Goal: Task Accomplishment & Management: Use online tool/utility

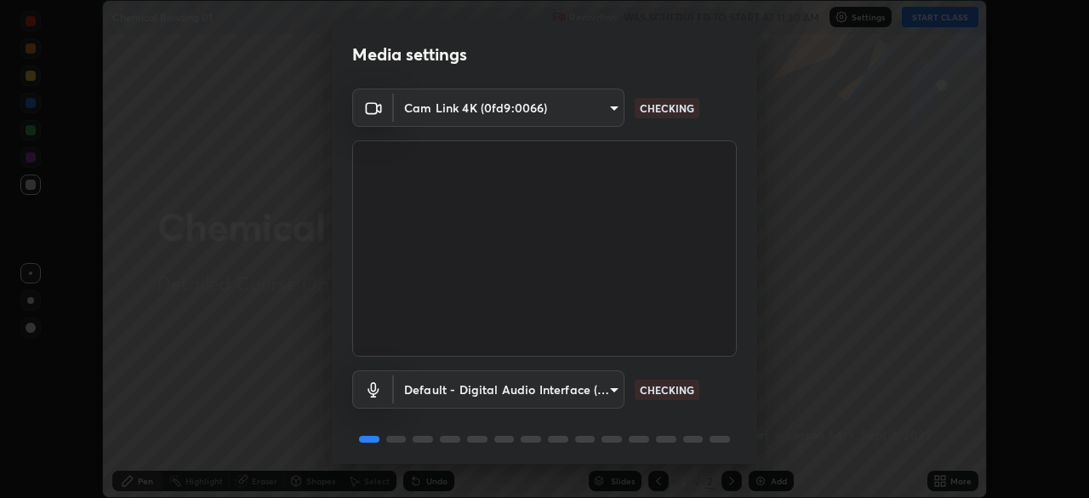
scroll to position [60, 0]
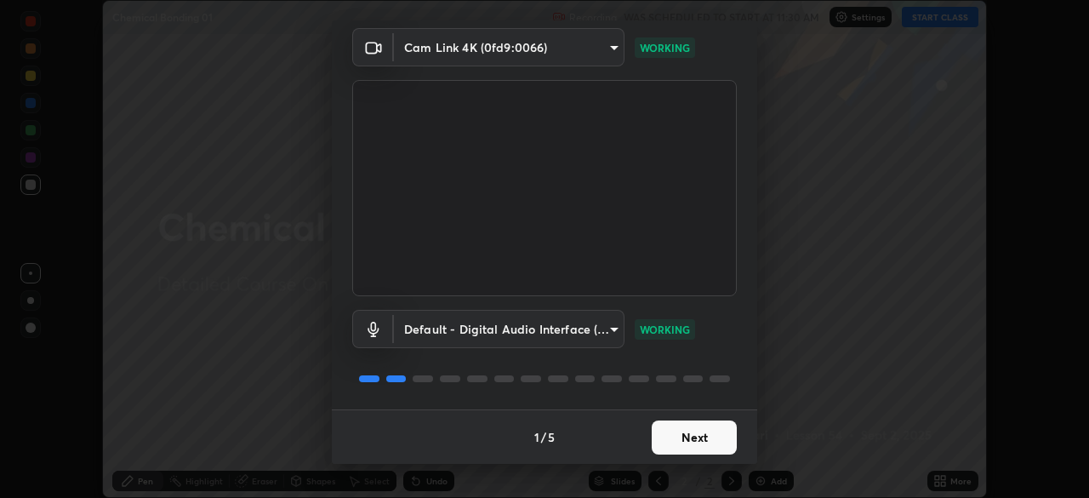
click at [677, 436] on button "Next" at bounding box center [694, 437] width 85 height 34
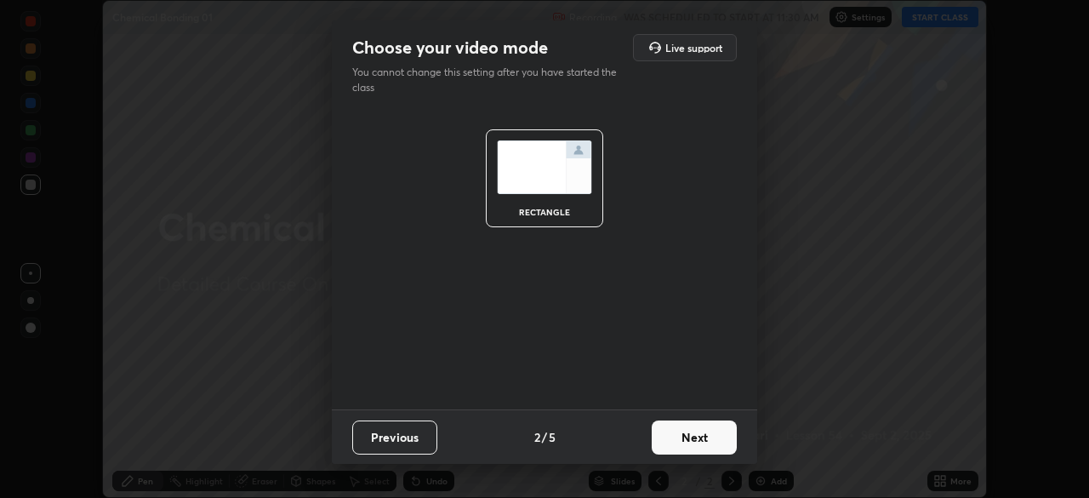
scroll to position [0, 0]
click at [688, 437] on button "Next" at bounding box center [694, 437] width 85 height 34
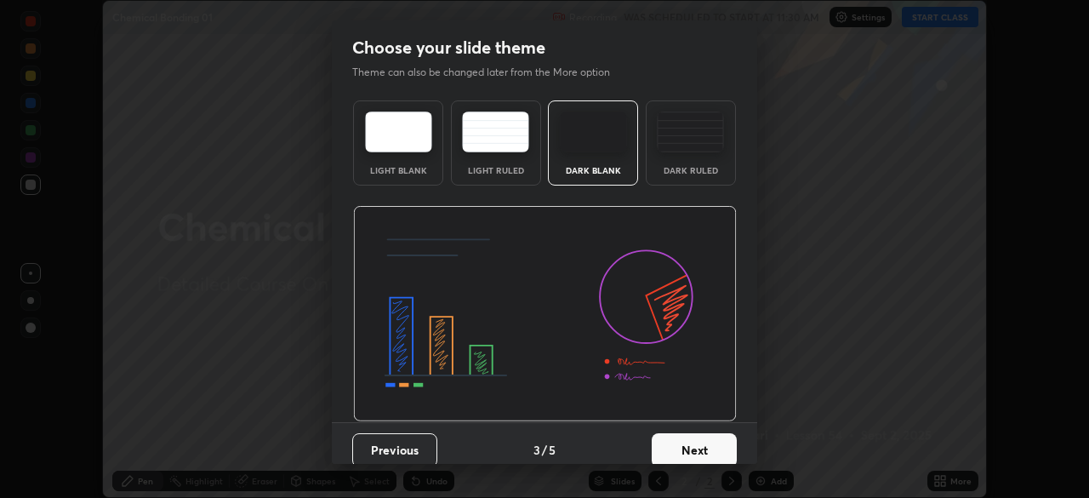
click at [688, 449] on button "Next" at bounding box center [694, 450] width 85 height 34
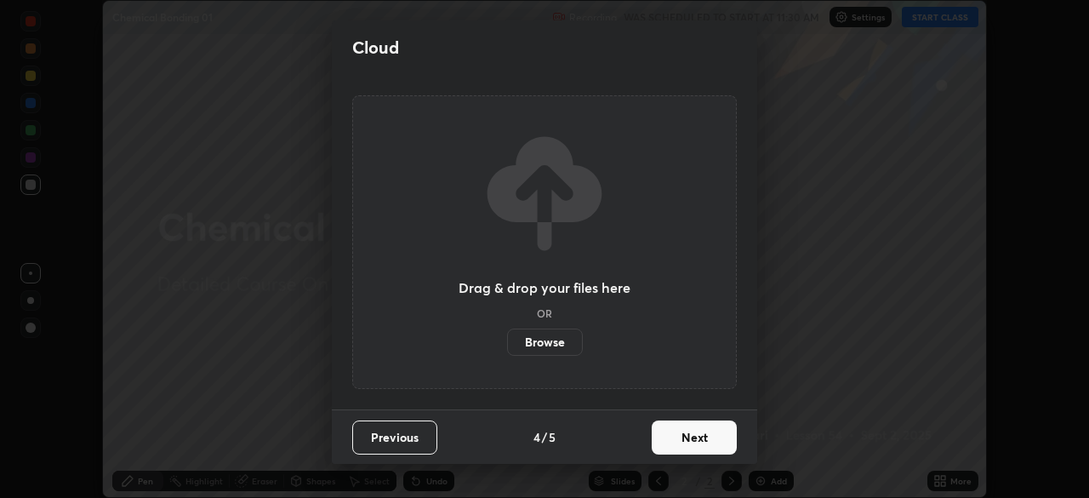
click at [688, 434] on button "Next" at bounding box center [694, 437] width 85 height 34
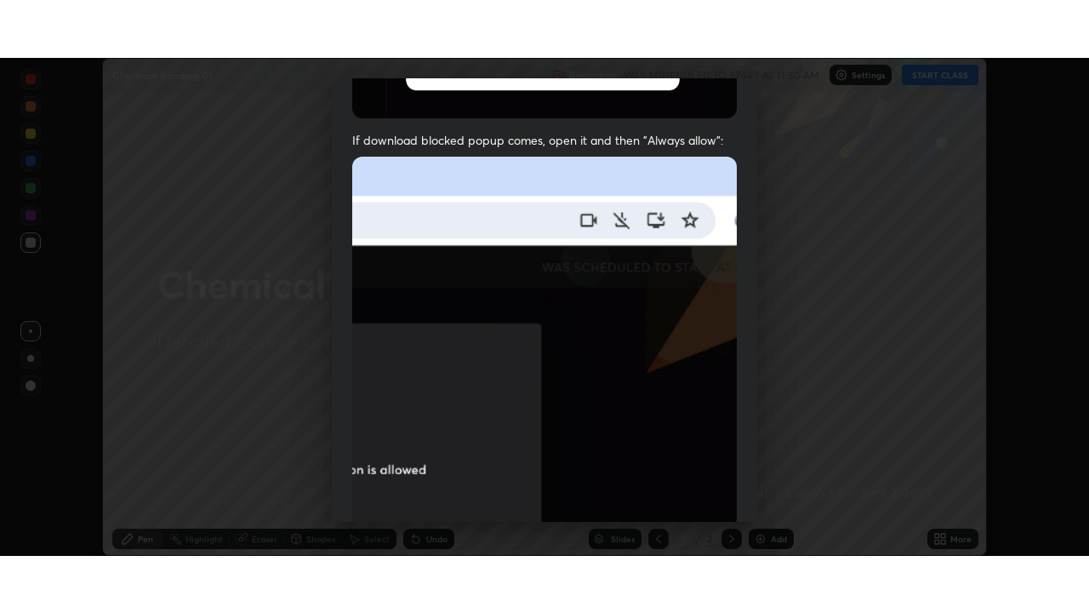
scroll to position [408, 0]
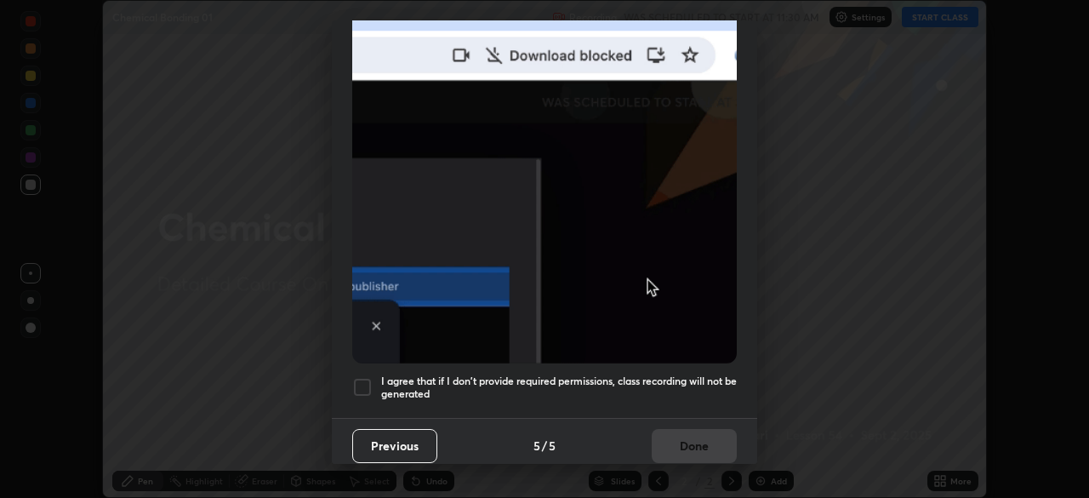
click at [364, 380] on div at bounding box center [362, 387] width 20 height 20
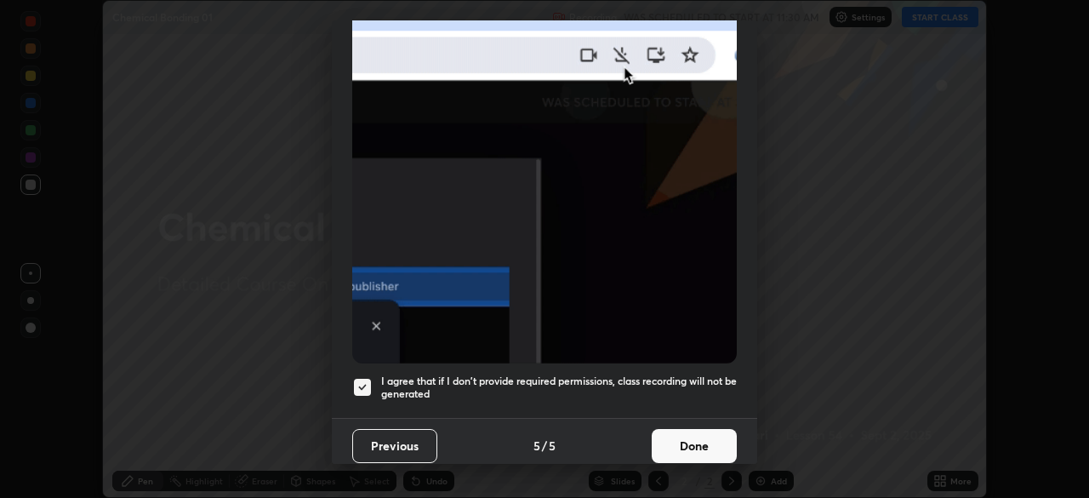
click at [684, 443] on button "Done" at bounding box center [694, 446] width 85 height 34
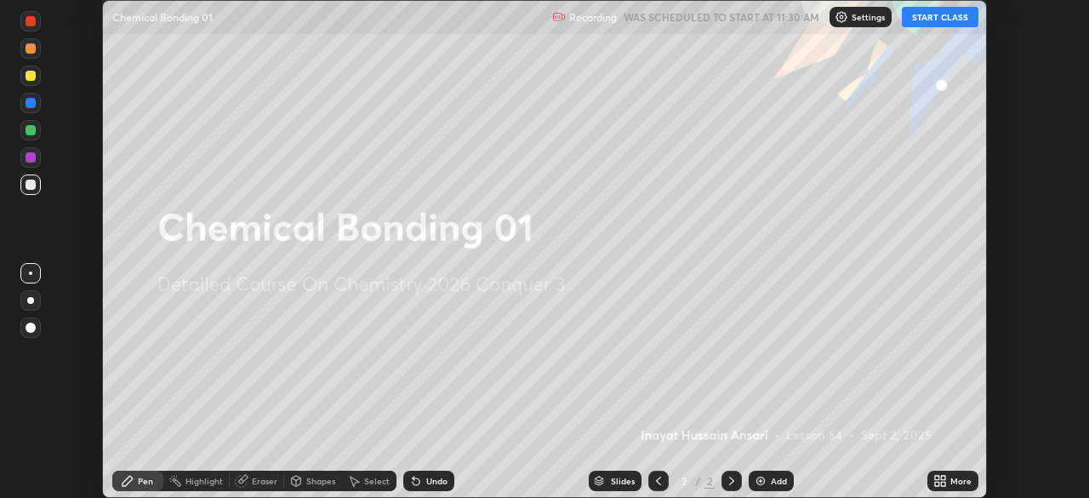
click at [948, 18] on button "START CLASS" at bounding box center [940, 17] width 77 height 20
click at [937, 483] on icon at bounding box center [937, 484] width 4 height 4
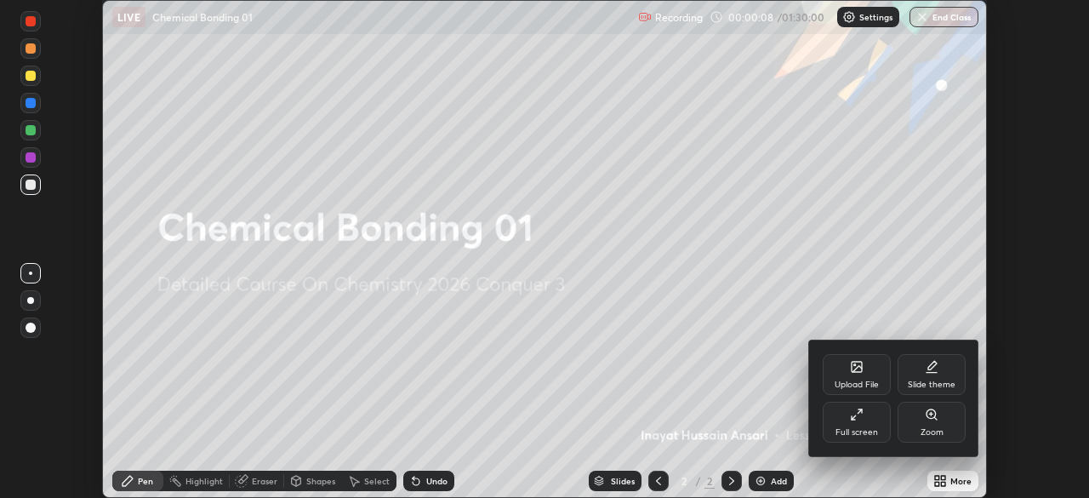
click at [855, 429] on div "Full screen" at bounding box center [857, 432] width 43 height 9
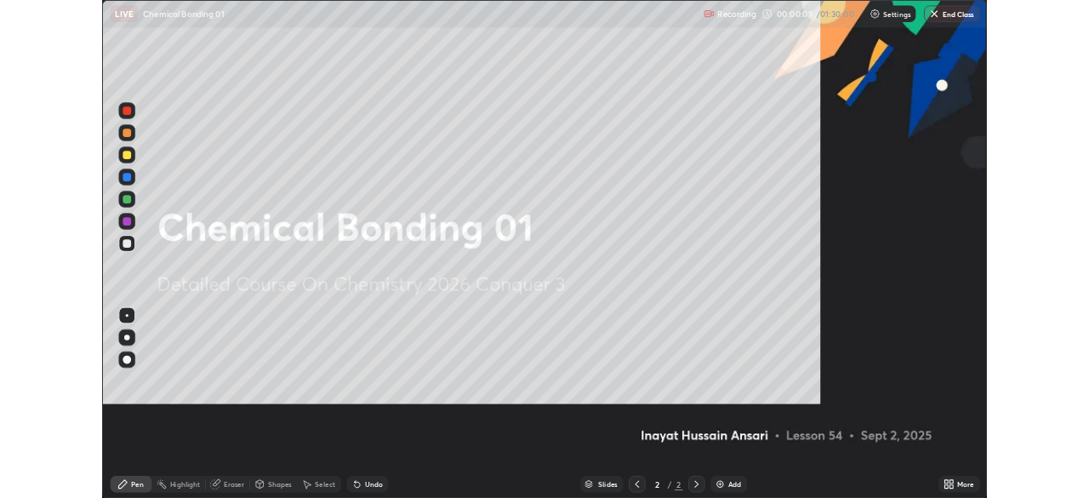
scroll to position [613, 1089]
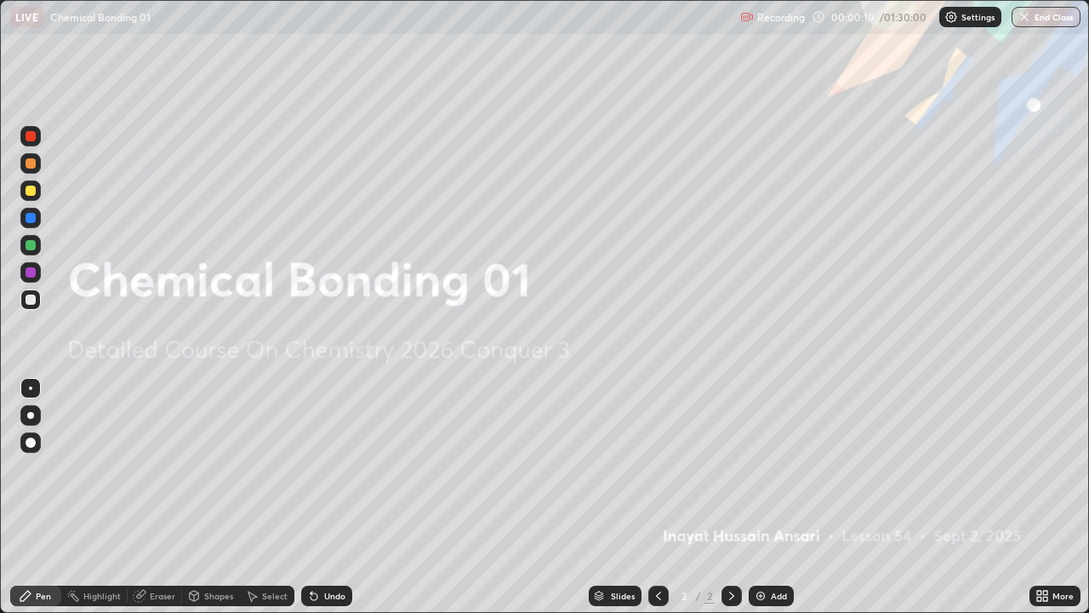
click at [1037, 497] on icon at bounding box center [1039, 593] width 4 height 4
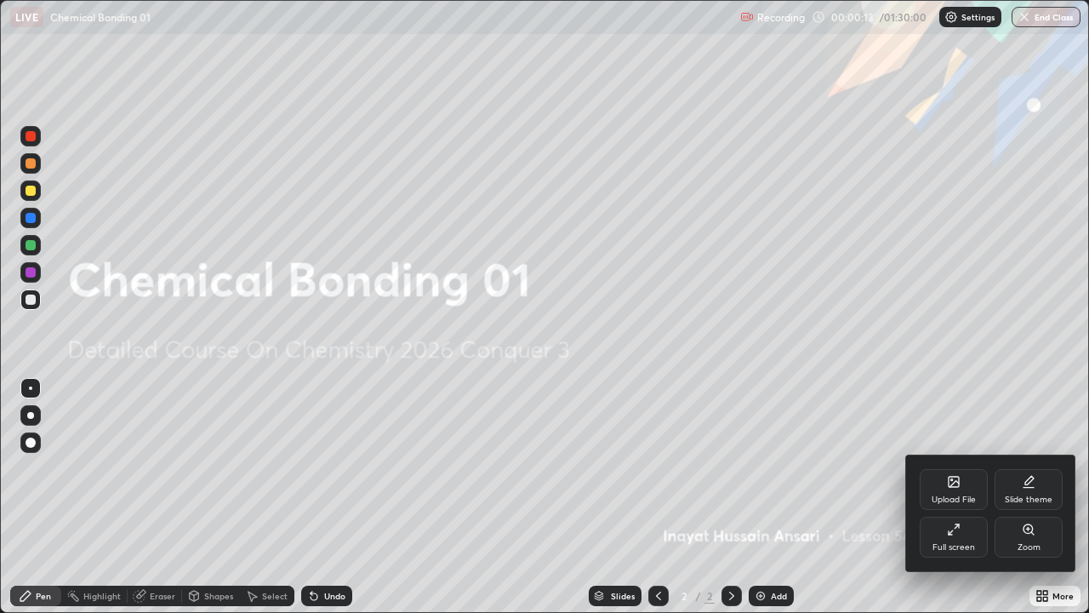
click at [944, 497] on div "Full screen" at bounding box center [954, 537] width 68 height 41
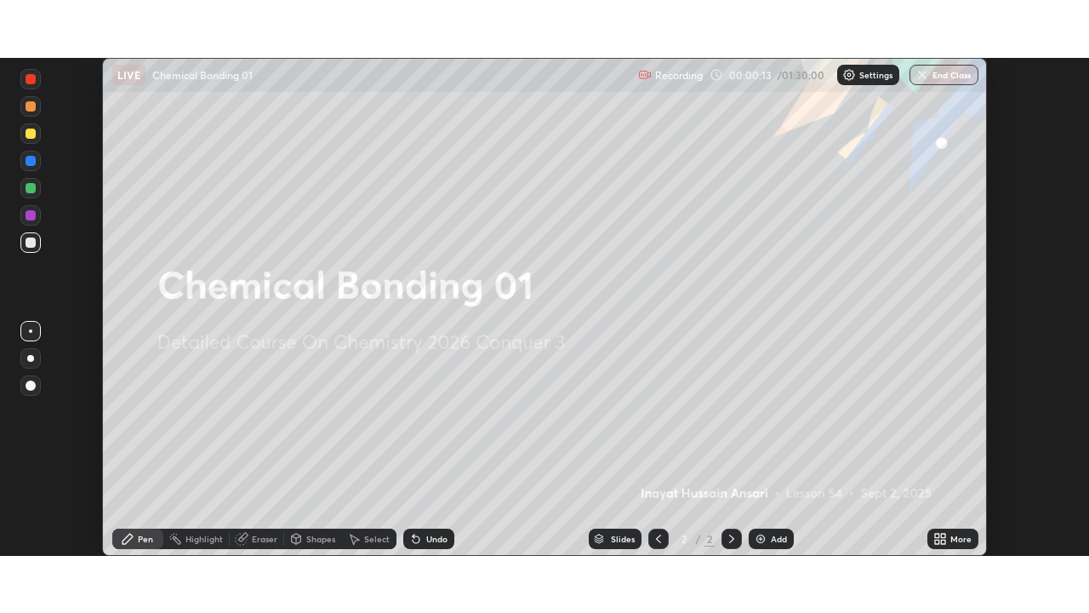
scroll to position [84596, 84005]
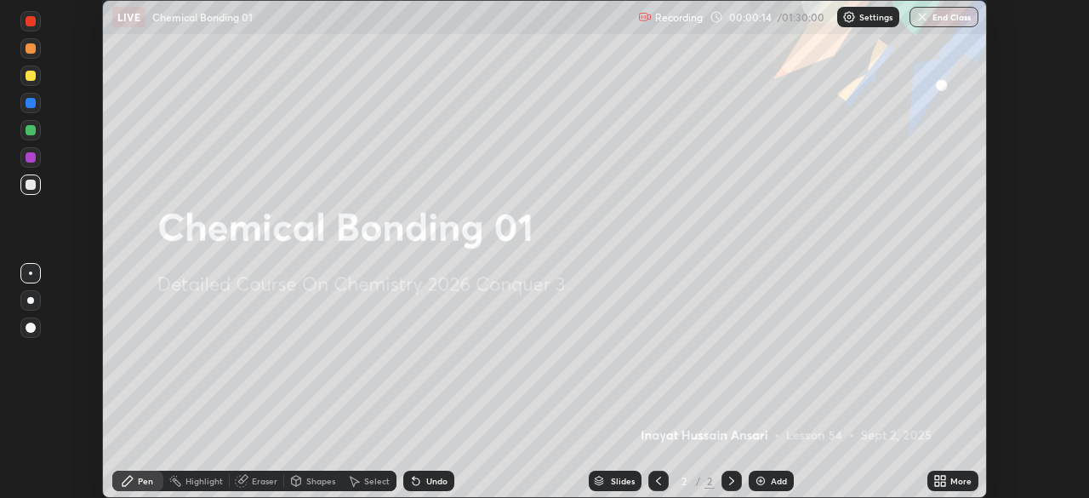
click at [951, 481] on div "More" at bounding box center [960, 481] width 21 height 9
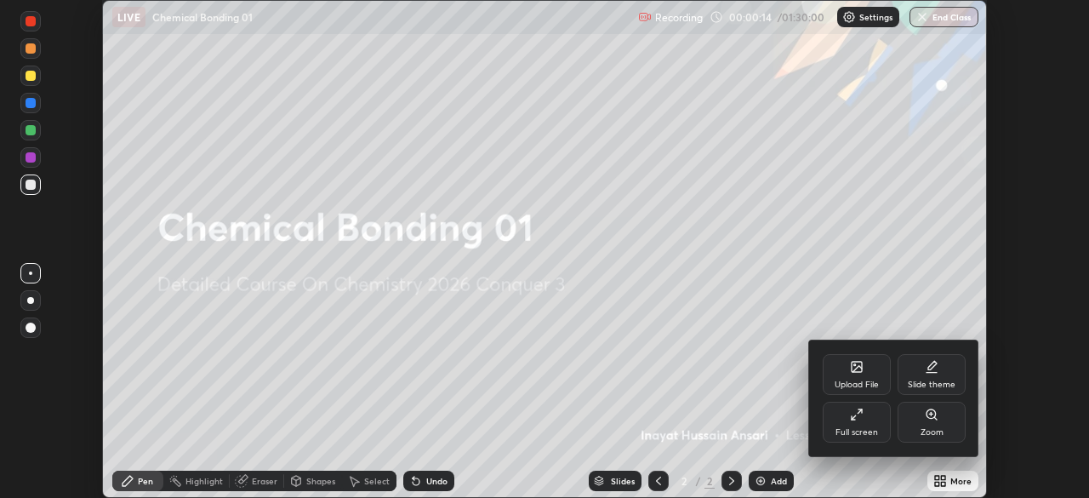
click at [861, 429] on div "Full screen" at bounding box center [857, 432] width 43 height 9
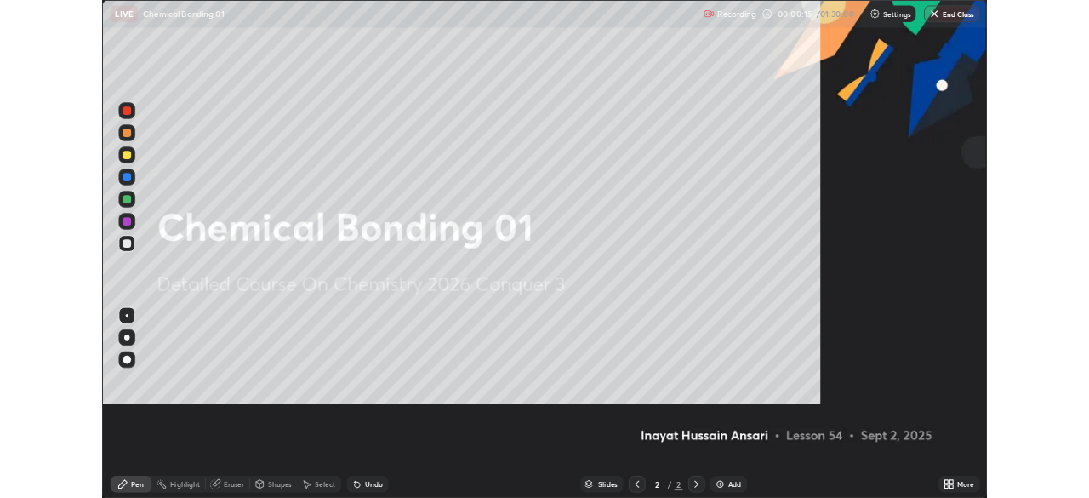
scroll to position [613, 1089]
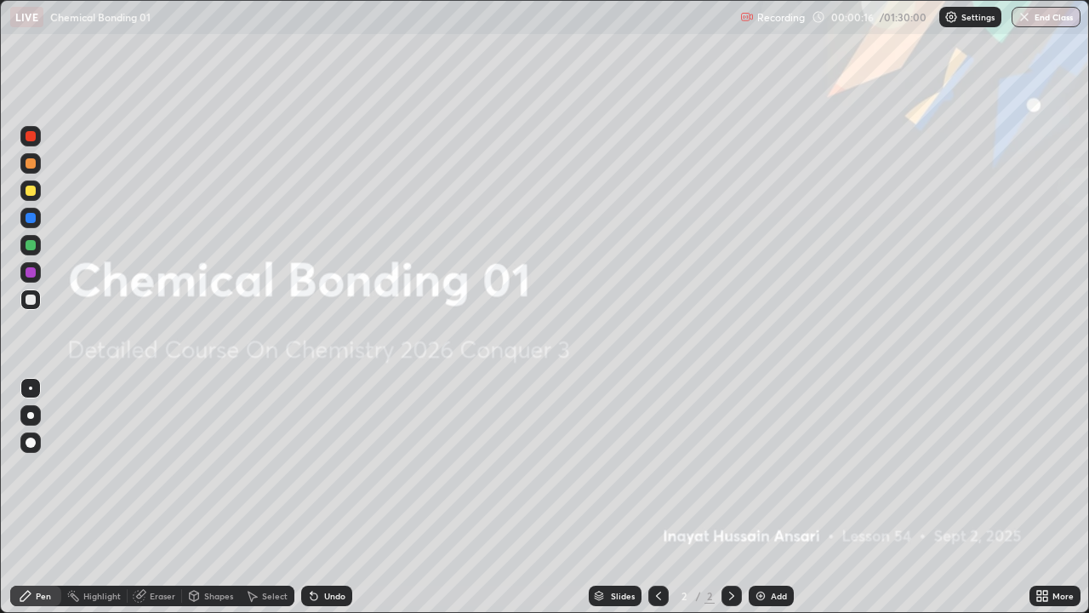
click at [1042, 497] on icon at bounding box center [1043, 596] width 14 height 14
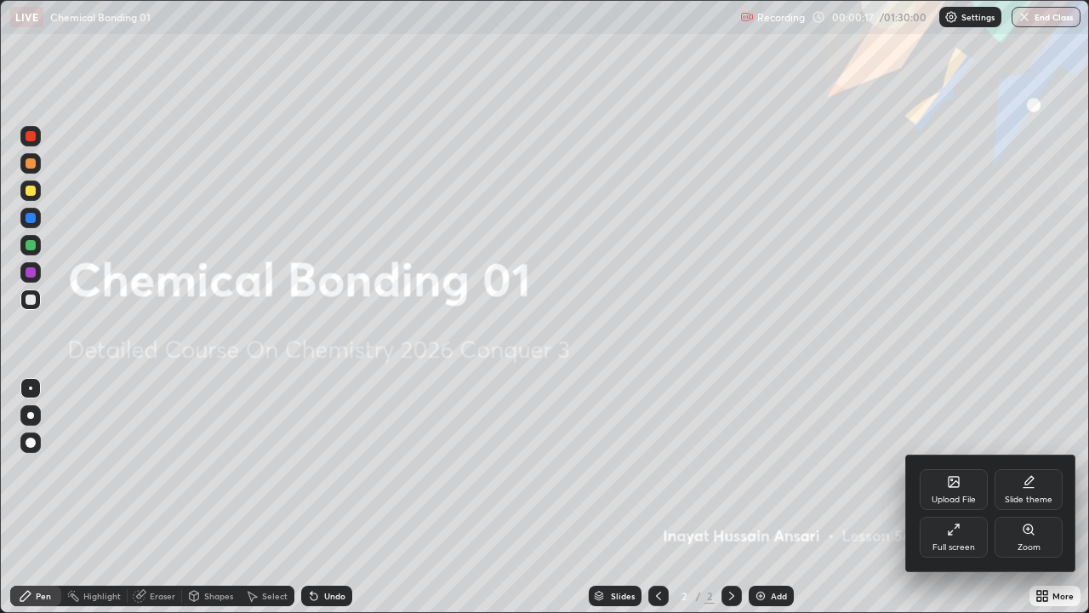
click at [1024, 493] on div "Slide theme" at bounding box center [1029, 489] width 68 height 41
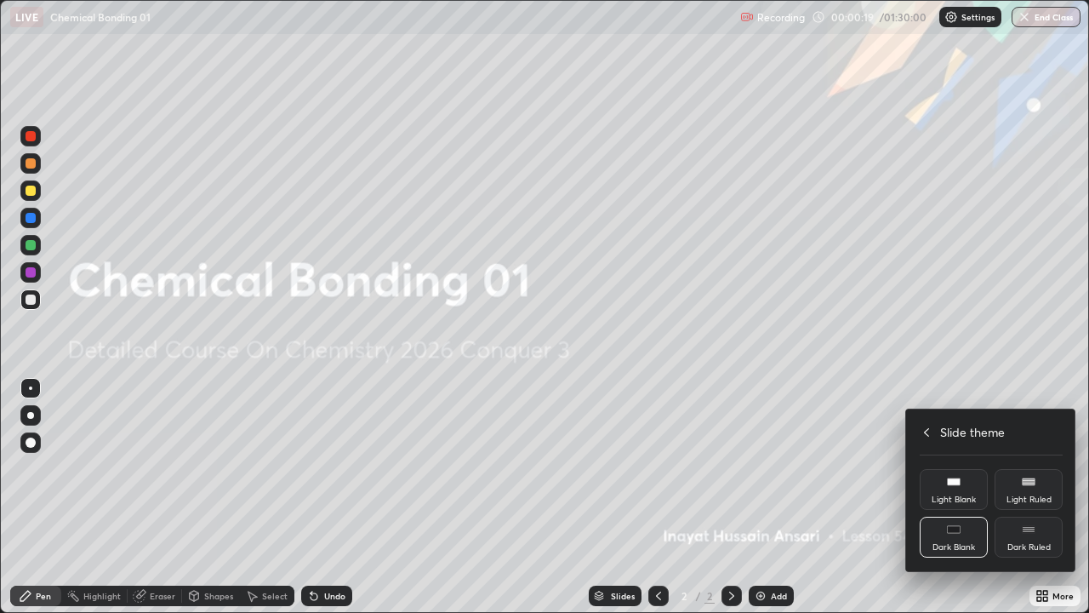
click at [1025, 497] on div "Dark Ruled" at bounding box center [1029, 547] width 43 height 9
click at [872, 491] on div at bounding box center [544, 306] width 1089 height 613
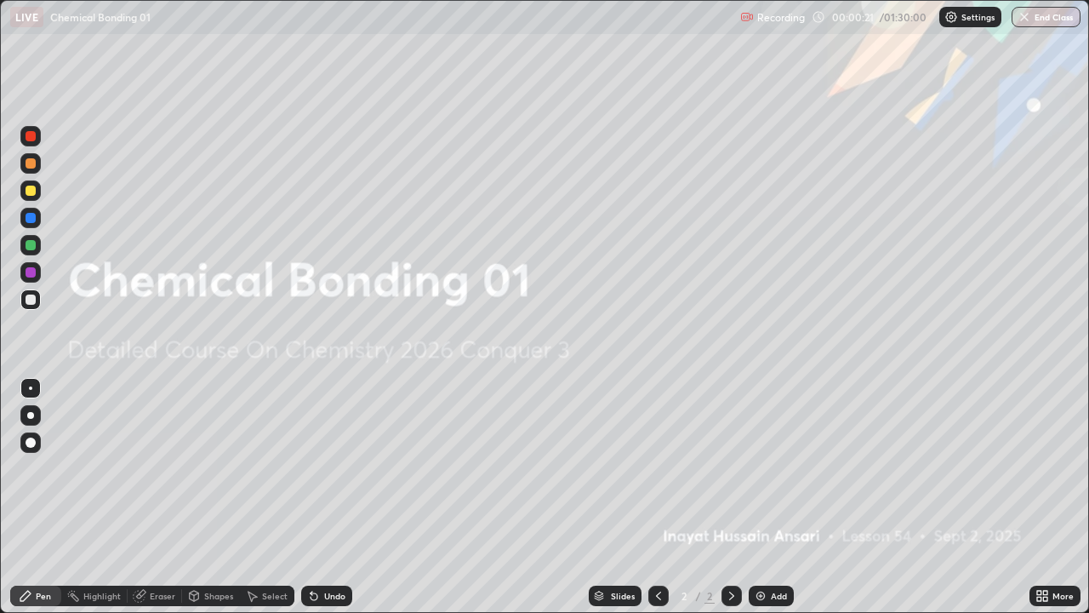
click at [760, 497] on img at bounding box center [761, 596] width 14 height 14
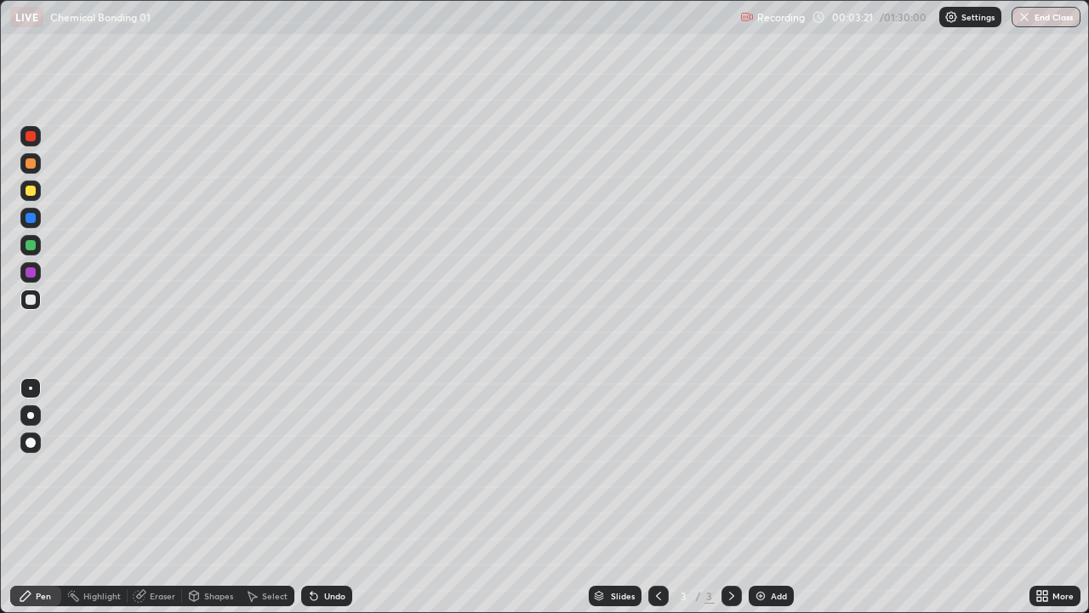
click at [168, 497] on div "Eraser" at bounding box center [163, 595] width 26 height 9
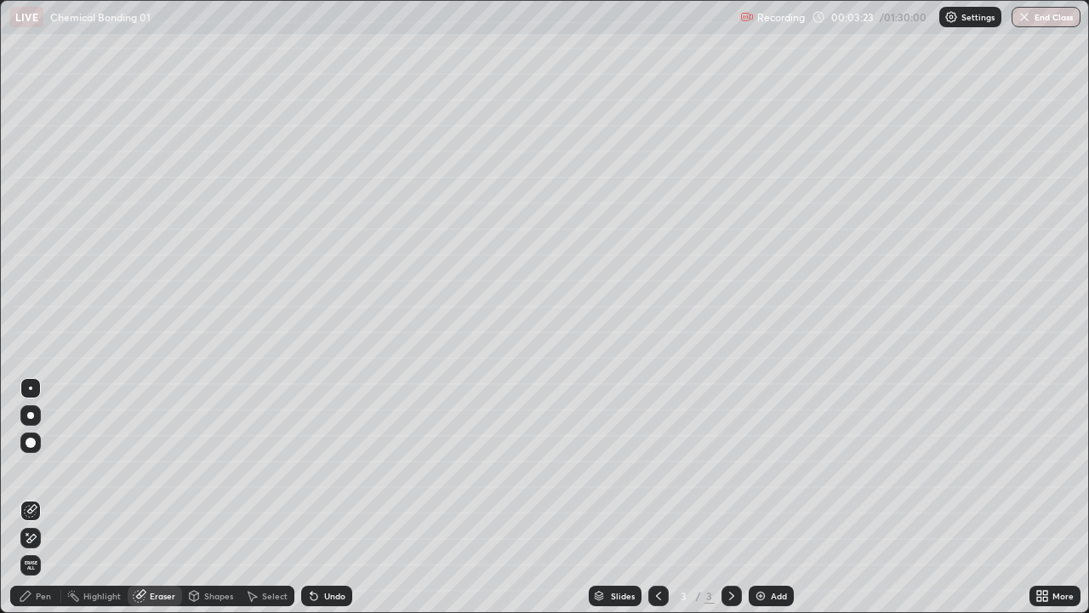
click at [49, 497] on div "Pen" at bounding box center [43, 595] width 15 height 9
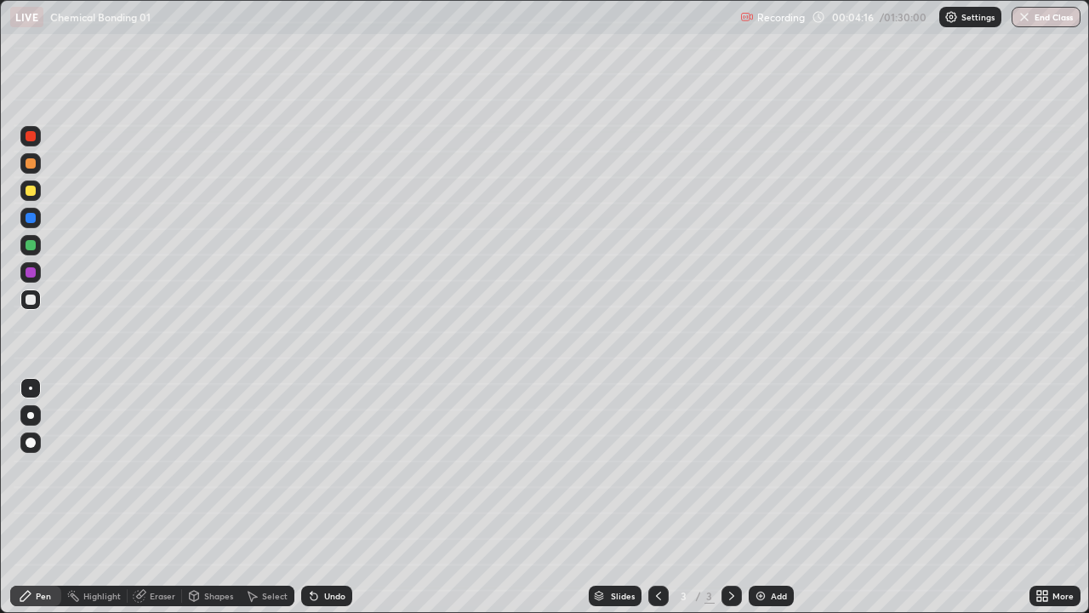
click at [265, 497] on div "Select" at bounding box center [275, 595] width 26 height 9
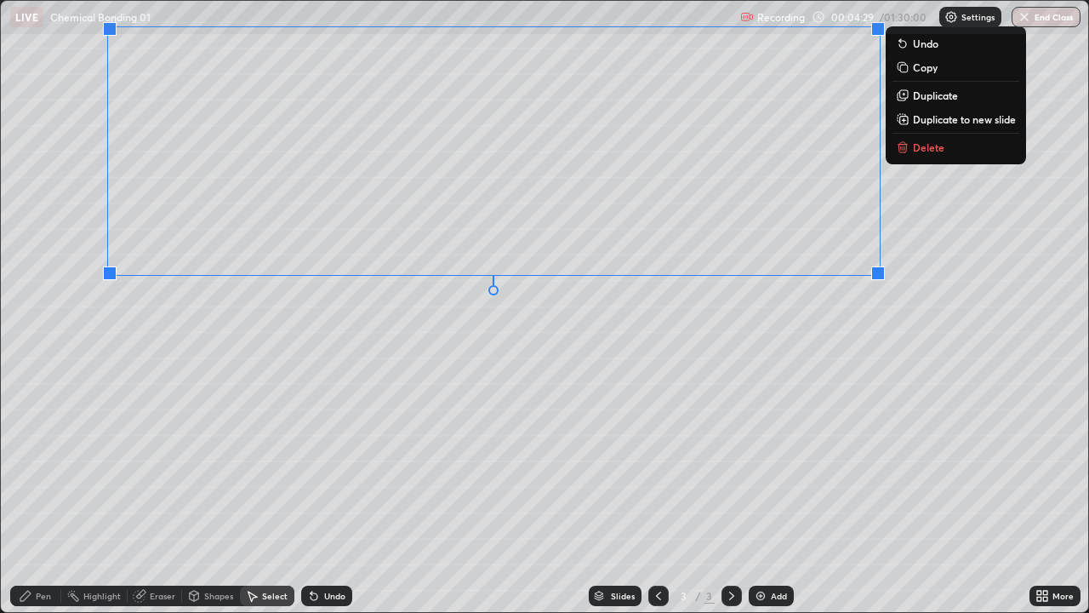
click at [173, 332] on div "0 ° Undo Copy Duplicate Duplicate to new slide Delete" at bounding box center [544, 306] width 1087 height 611
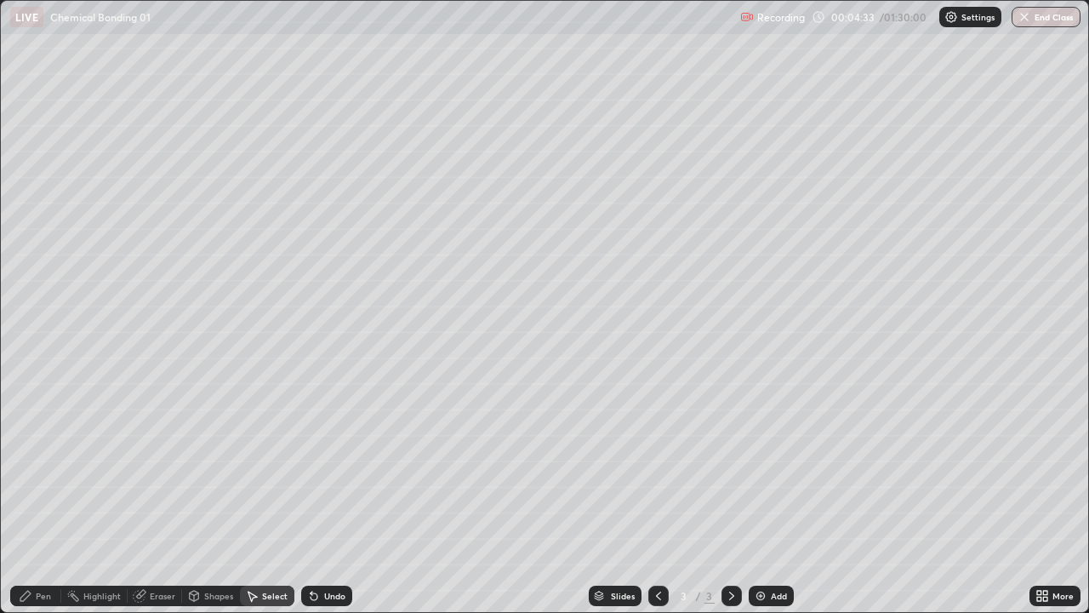
click at [212, 497] on div "Shapes" at bounding box center [218, 595] width 29 height 9
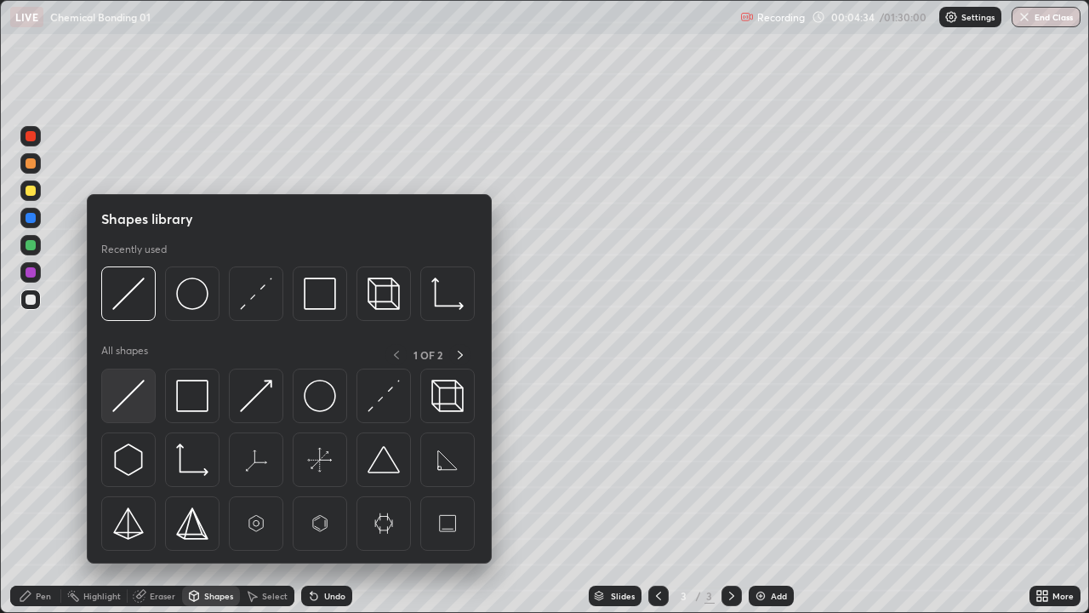
click at [128, 397] on img at bounding box center [128, 396] width 32 height 32
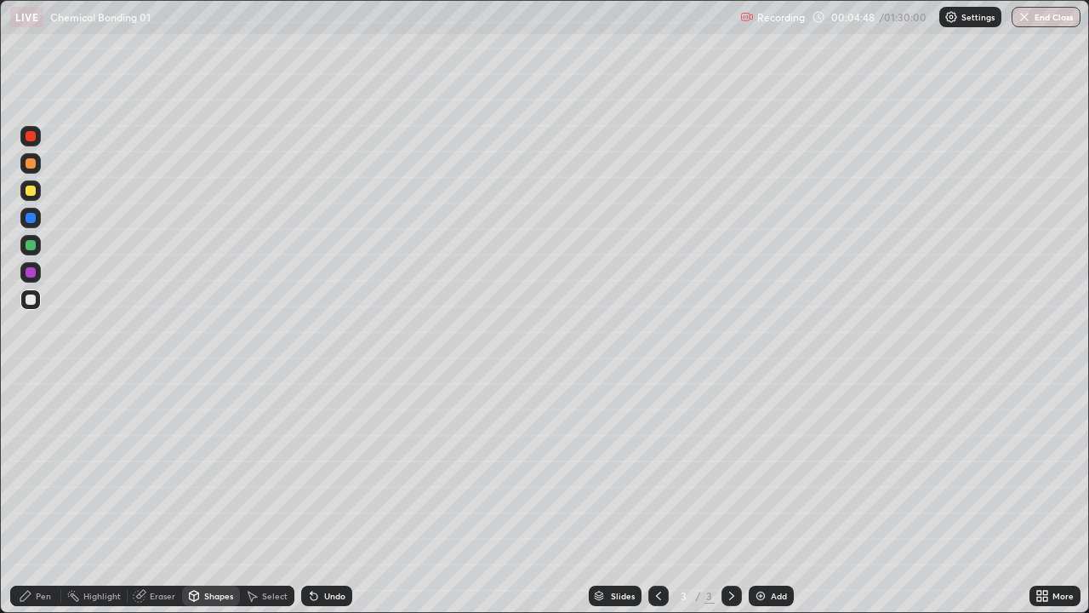
click at [46, 497] on div "Pen" at bounding box center [43, 595] width 15 height 9
click at [208, 497] on div "Shapes" at bounding box center [218, 595] width 29 height 9
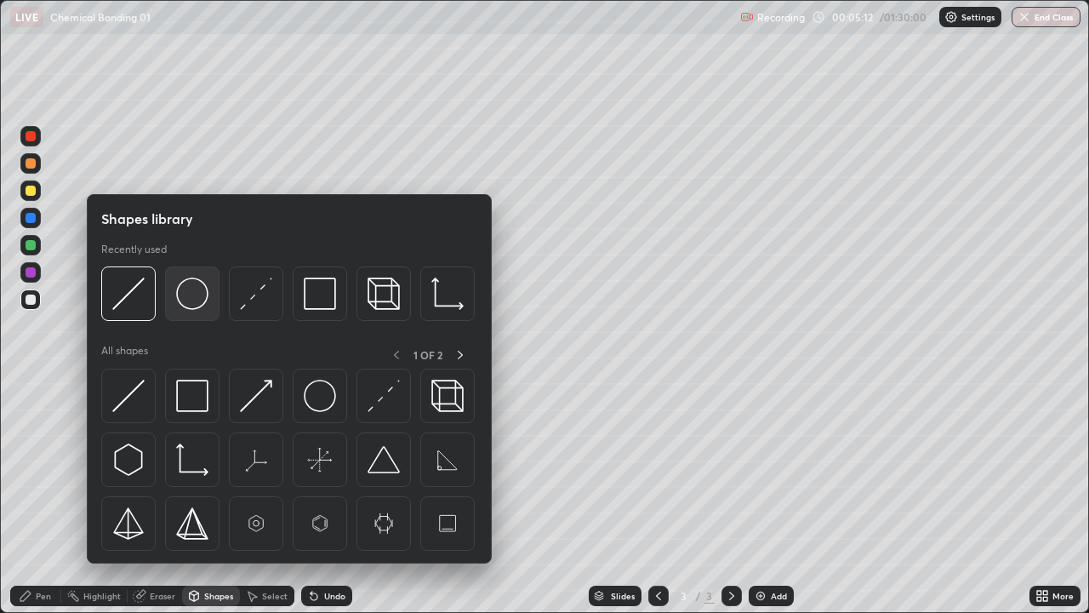
click at [190, 300] on img at bounding box center [192, 293] width 32 height 32
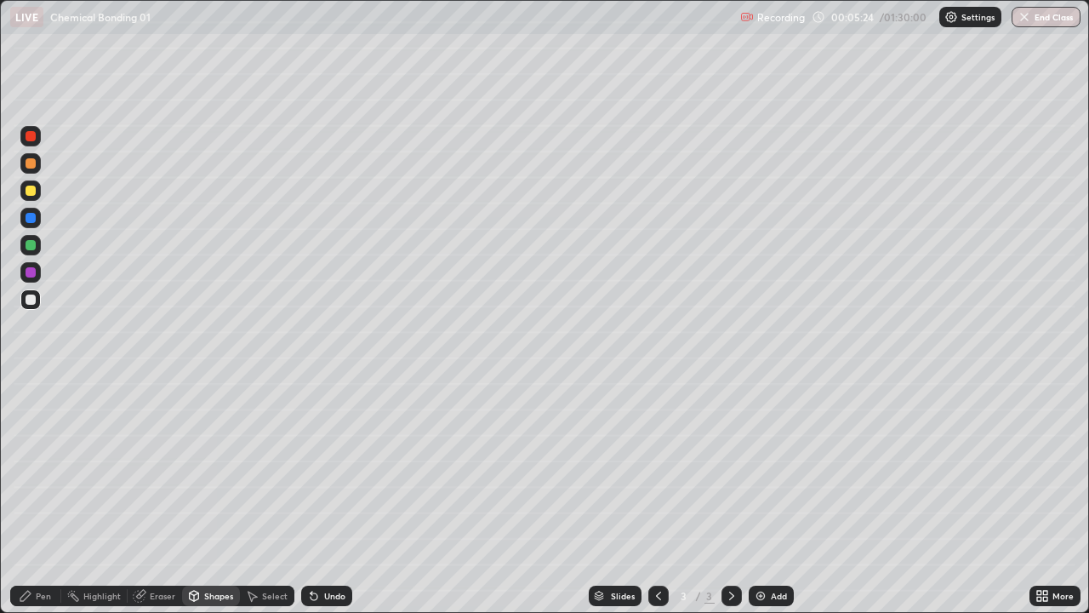
click at [49, 497] on div "Pen" at bounding box center [43, 595] width 15 height 9
click at [168, 497] on div "Eraser" at bounding box center [163, 595] width 26 height 9
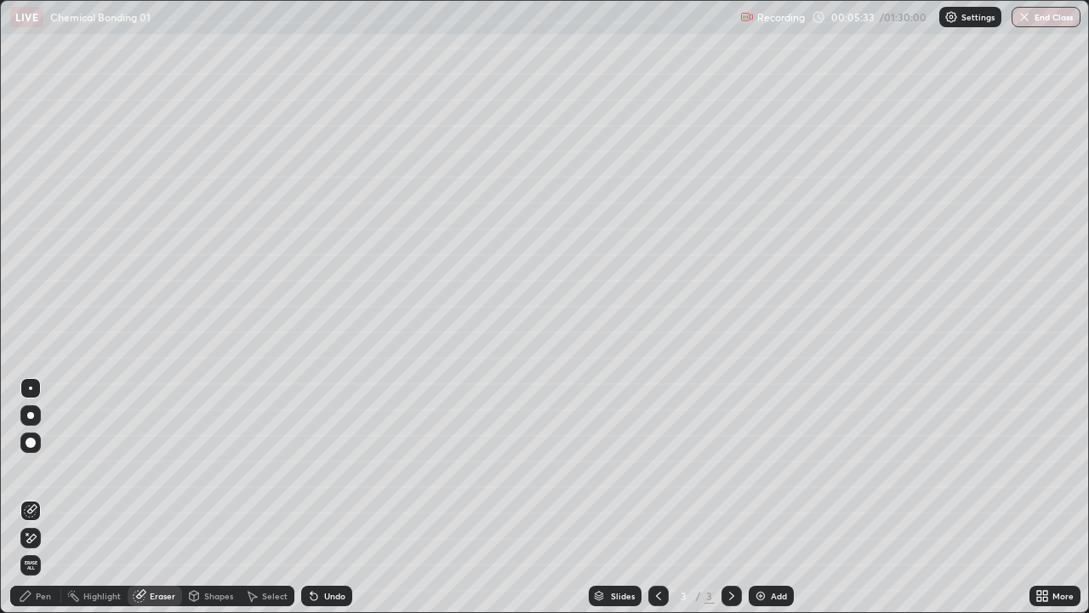
click at [41, 497] on div "Pen" at bounding box center [43, 595] width 15 height 9
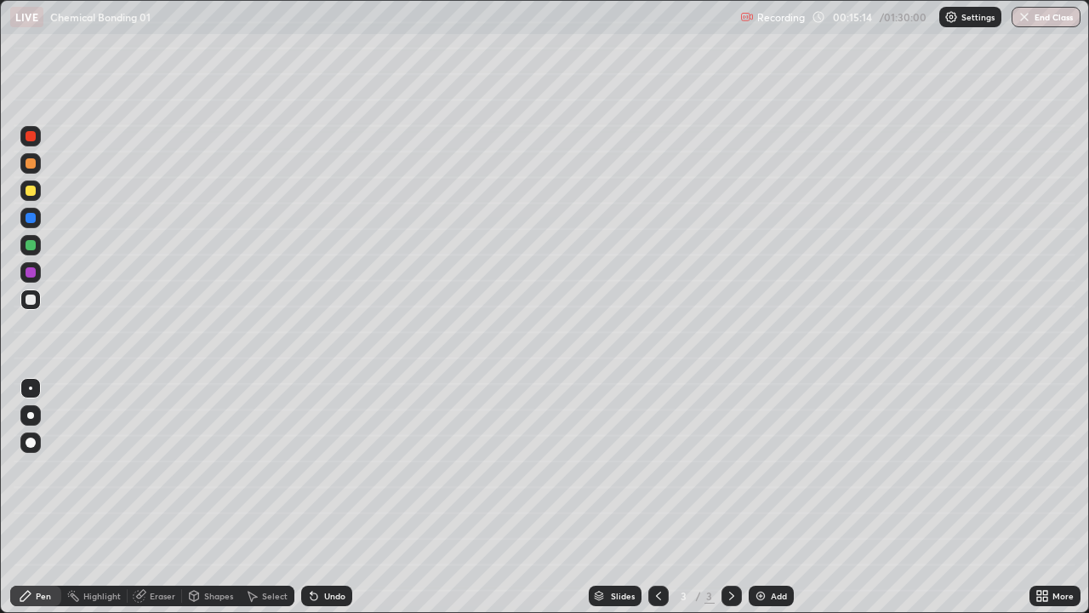
click at [729, 497] on icon at bounding box center [732, 596] width 14 height 14
click at [754, 497] on img at bounding box center [761, 596] width 14 height 14
click at [33, 193] on div at bounding box center [31, 191] width 10 height 10
click at [37, 138] on div at bounding box center [30, 136] width 20 height 20
click at [39, 220] on div at bounding box center [30, 218] width 20 height 20
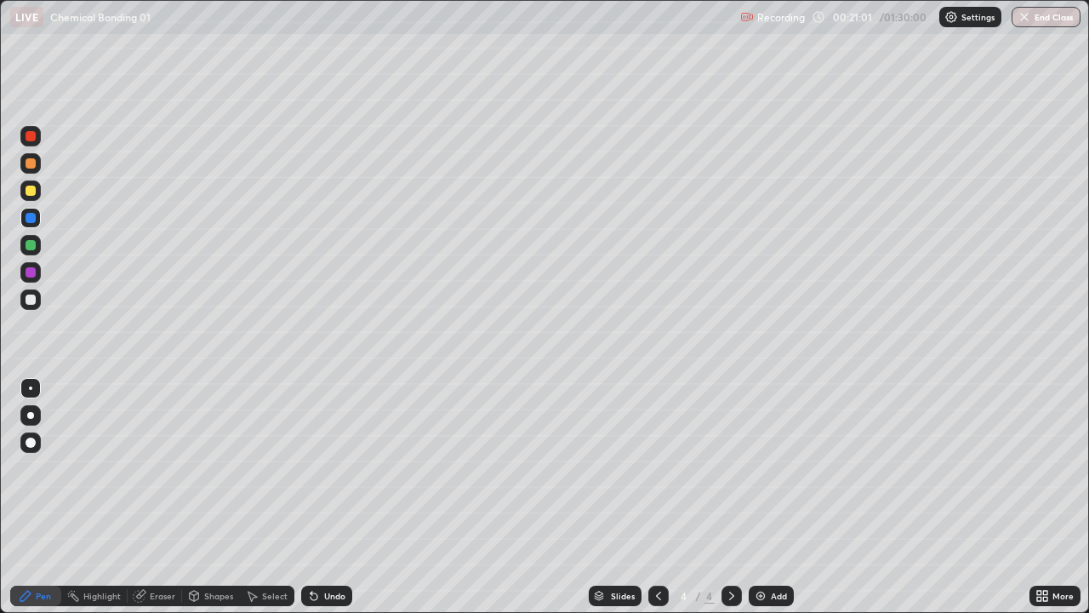
click at [756, 497] on img at bounding box center [761, 596] width 14 height 14
click at [30, 192] on div at bounding box center [31, 191] width 10 height 10
click at [51, 497] on div "Pen" at bounding box center [35, 595] width 51 height 20
click at [163, 497] on div "Eraser" at bounding box center [163, 595] width 26 height 9
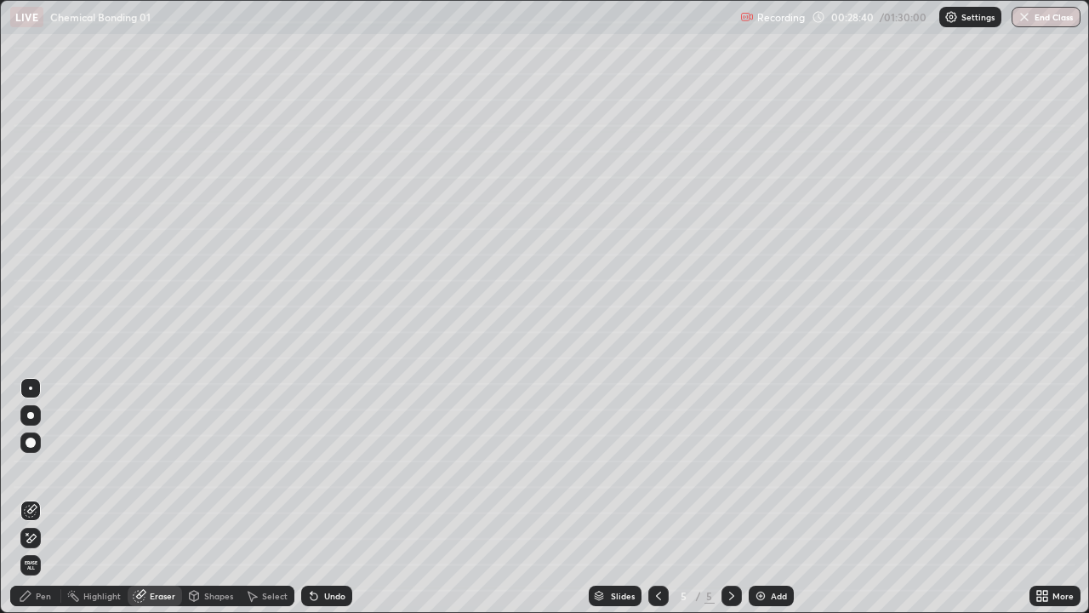
click at [40, 497] on div "Pen" at bounding box center [43, 595] width 15 height 9
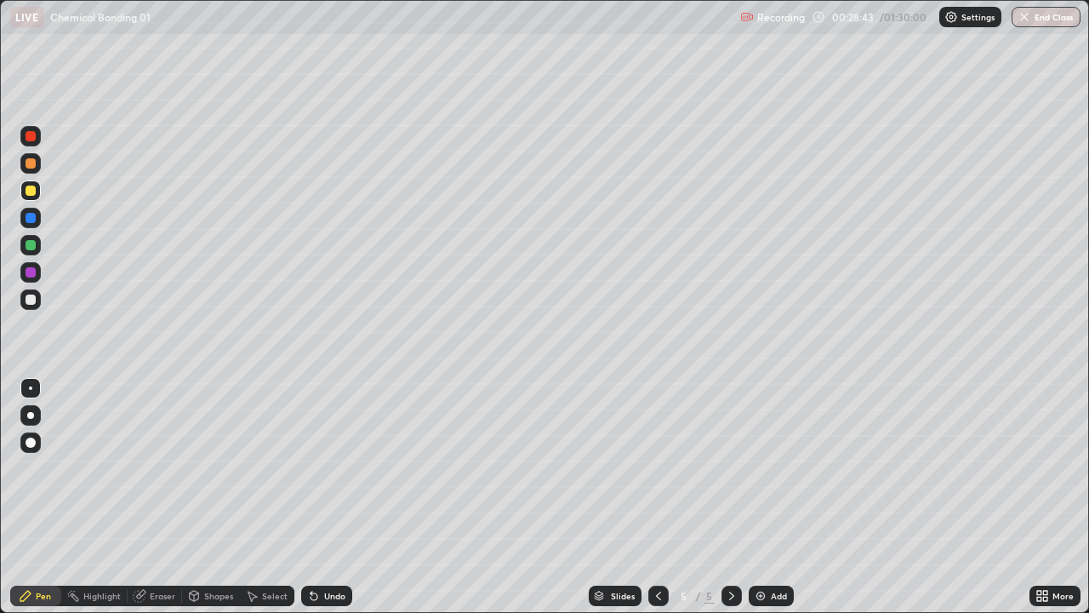
click at [163, 497] on div "Eraser" at bounding box center [163, 595] width 26 height 9
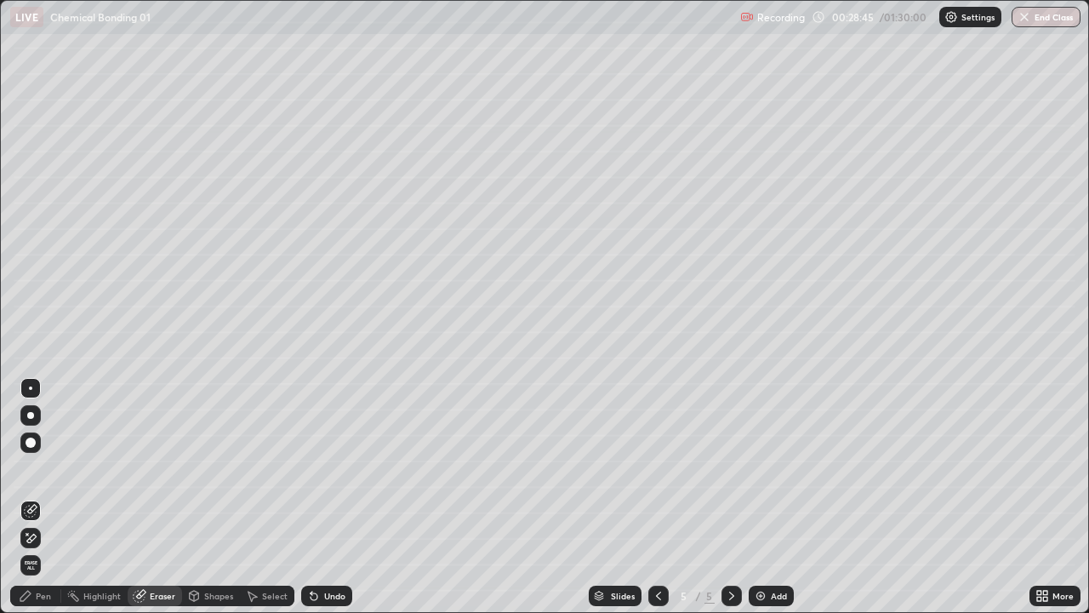
click at [44, 497] on div "Pen" at bounding box center [43, 595] width 15 height 9
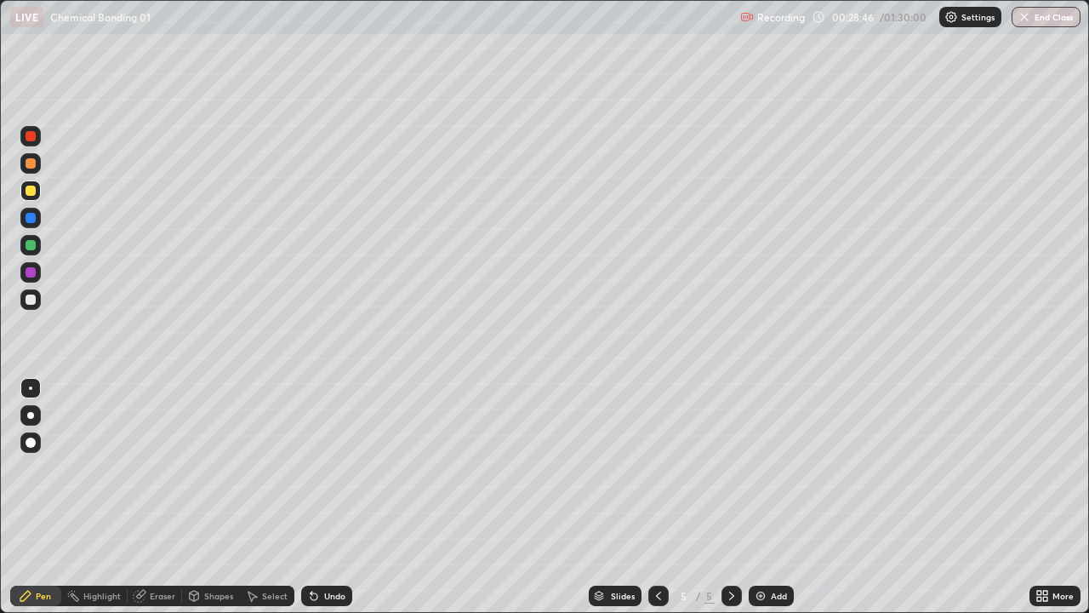
click at [31, 191] on div at bounding box center [31, 191] width 10 height 10
click at [165, 497] on div "Eraser" at bounding box center [163, 595] width 26 height 9
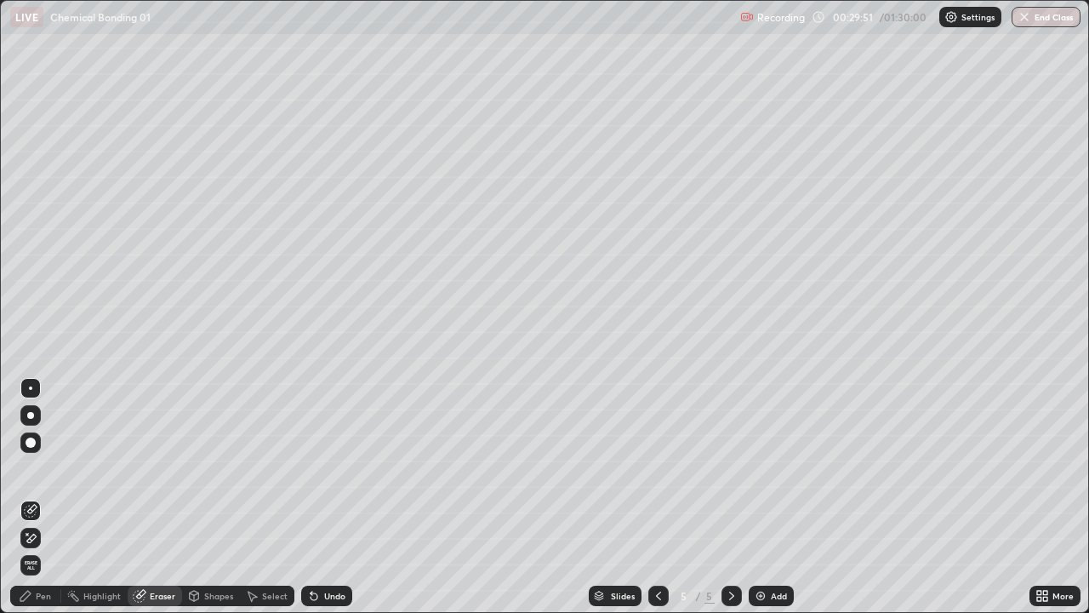
click at [172, 497] on div "Eraser" at bounding box center [163, 595] width 26 height 9
click at [52, 497] on div "Pen" at bounding box center [35, 595] width 51 height 20
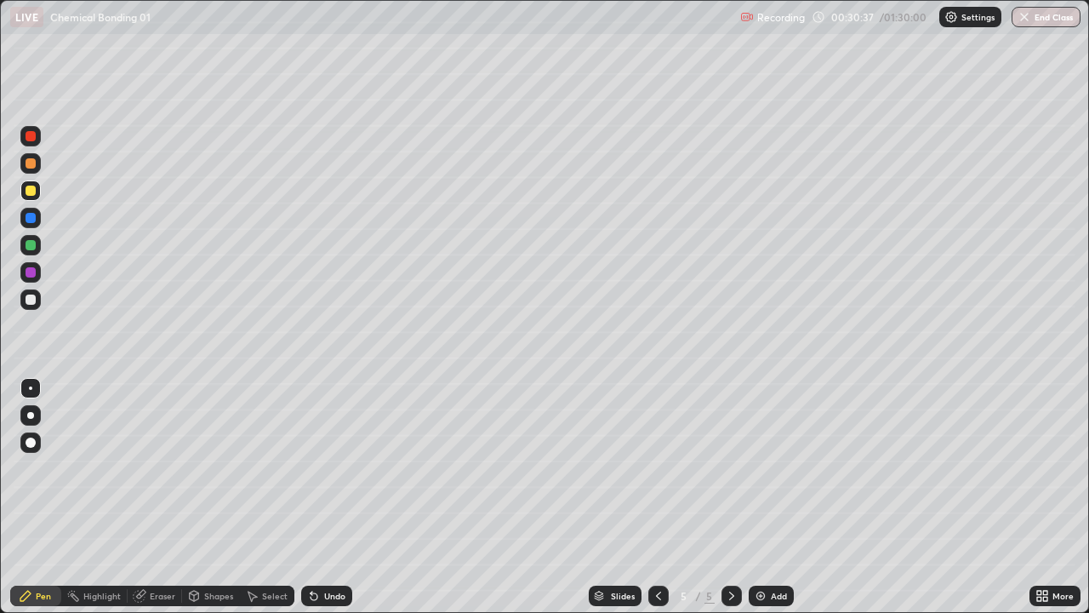
click at [756, 497] on img at bounding box center [761, 596] width 14 height 14
click at [162, 497] on div "Eraser" at bounding box center [155, 595] width 54 height 20
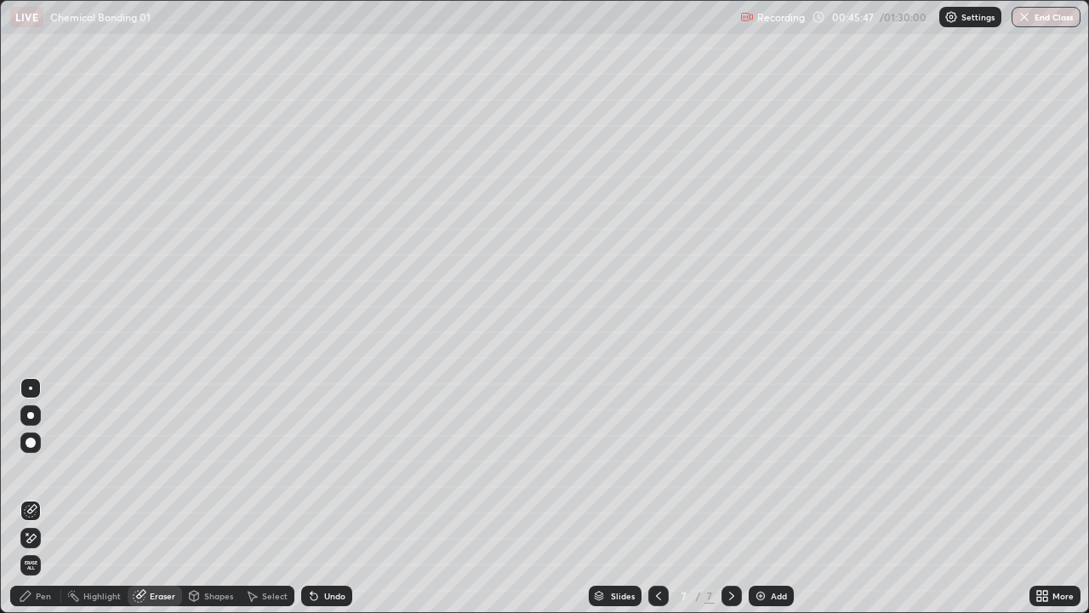
click at [50, 497] on div "Pen" at bounding box center [43, 595] width 15 height 9
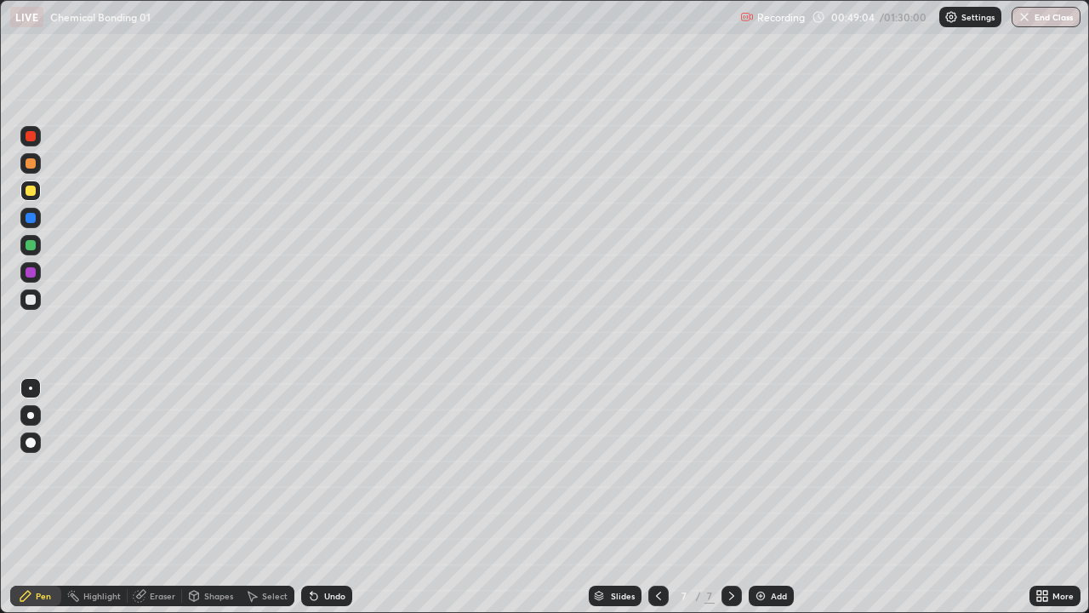
click at [166, 497] on div "Eraser" at bounding box center [163, 595] width 26 height 9
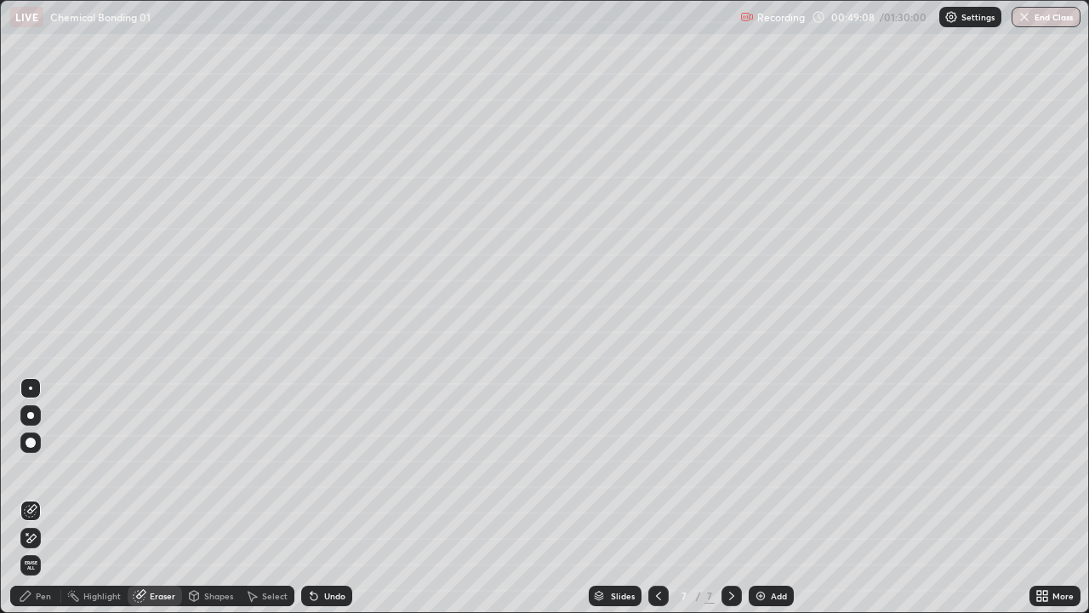
click at [48, 497] on div "Pen" at bounding box center [43, 595] width 15 height 9
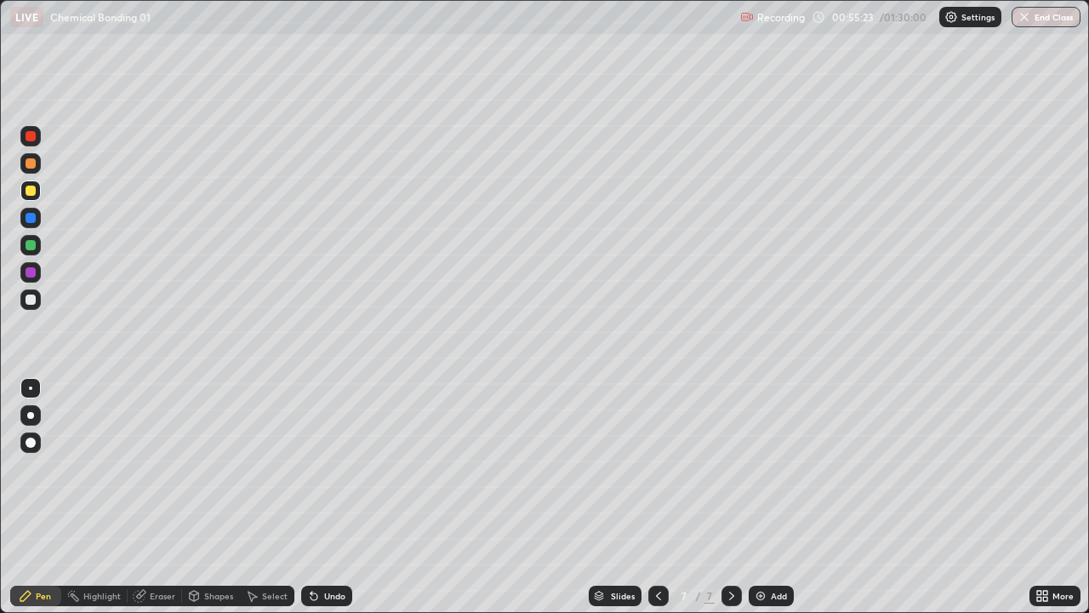
click at [31, 137] on div at bounding box center [31, 136] width 10 height 10
click at [757, 497] on img at bounding box center [761, 596] width 14 height 14
click at [33, 191] on div at bounding box center [31, 191] width 10 height 10
click at [34, 192] on div at bounding box center [31, 191] width 10 height 10
click at [32, 138] on div at bounding box center [31, 136] width 10 height 10
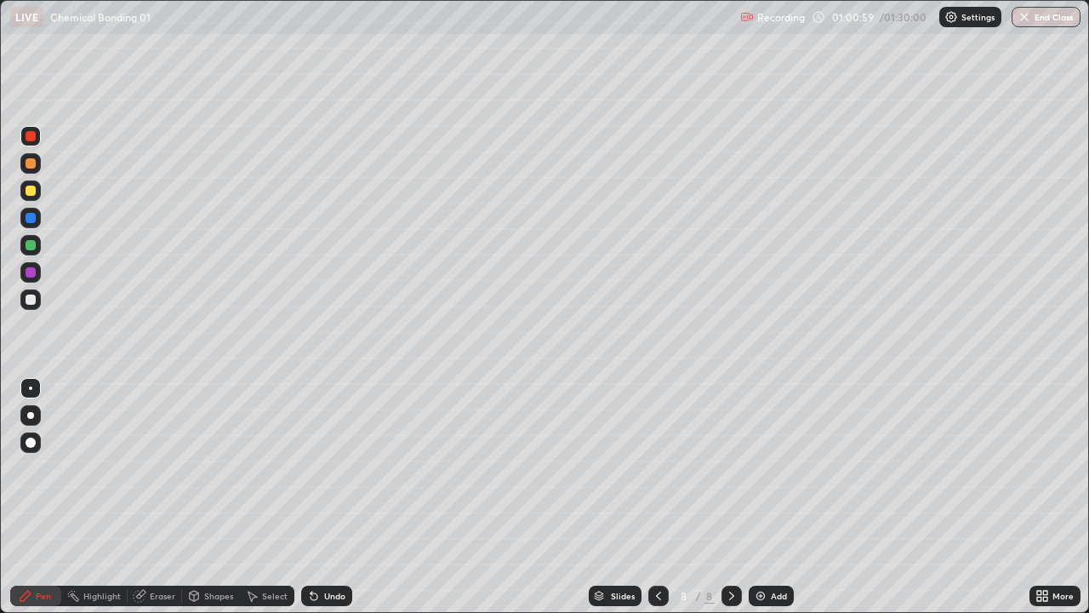
click at [38, 218] on div at bounding box center [30, 218] width 20 height 20
click at [33, 275] on div at bounding box center [31, 272] width 10 height 10
click at [31, 140] on div at bounding box center [31, 136] width 10 height 10
click at [269, 497] on div "Select" at bounding box center [275, 595] width 26 height 9
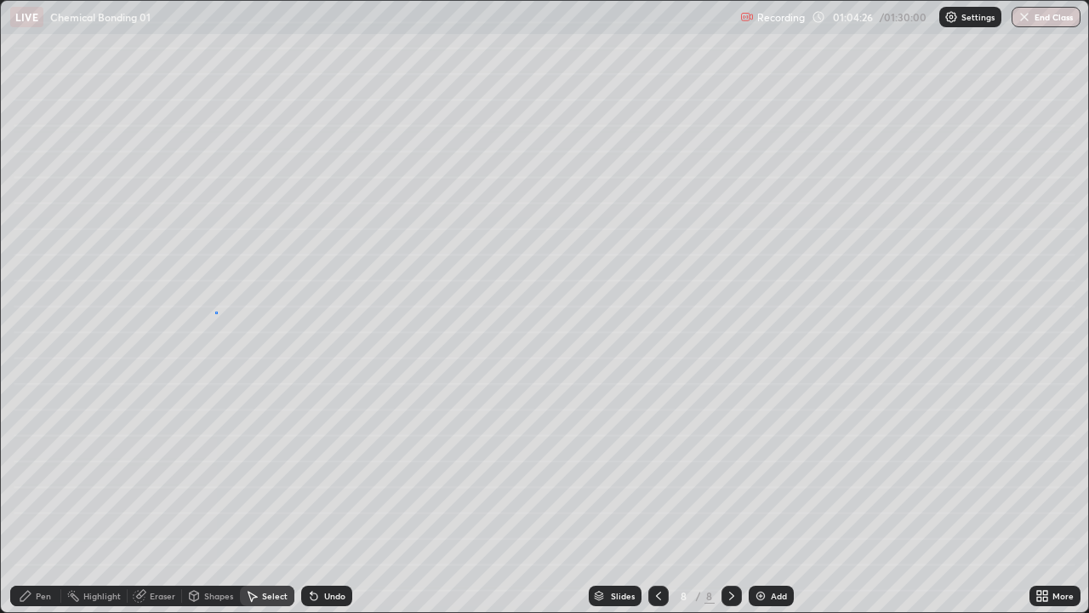
click at [215, 312] on div "0 ° Undo Copy Duplicate Duplicate to new slide Delete" at bounding box center [544, 306] width 1087 height 611
click at [50, 497] on div "Pen" at bounding box center [43, 595] width 15 height 9
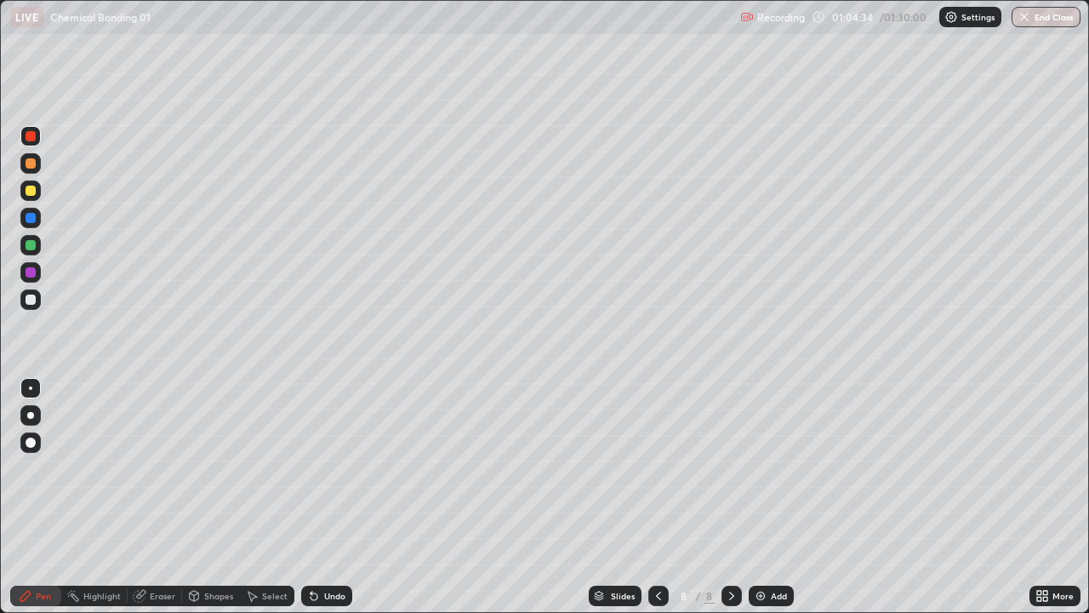
click at [32, 248] on div at bounding box center [31, 245] width 10 height 10
click at [31, 219] on div at bounding box center [31, 218] width 10 height 10
click at [33, 189] on div at bounding box center [31, 191] width 10 height 10
click at [311, 497] on icon at bounding box center [314, 596] width 7 height 7
click at [312, 497] on icon at bounding box center [314, 596] width 7 height 7
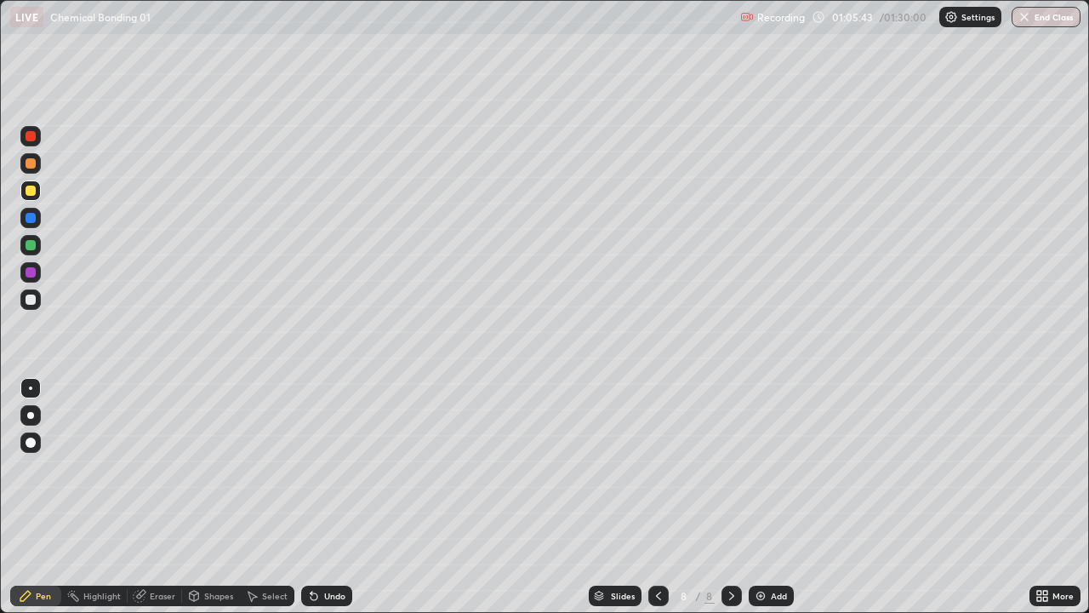
click at [311, 497] on icon at bounding box center [314, 596] width 7 height 7
click at [312, 497] on icon at bounding box center [314, 596] width 7 height 7
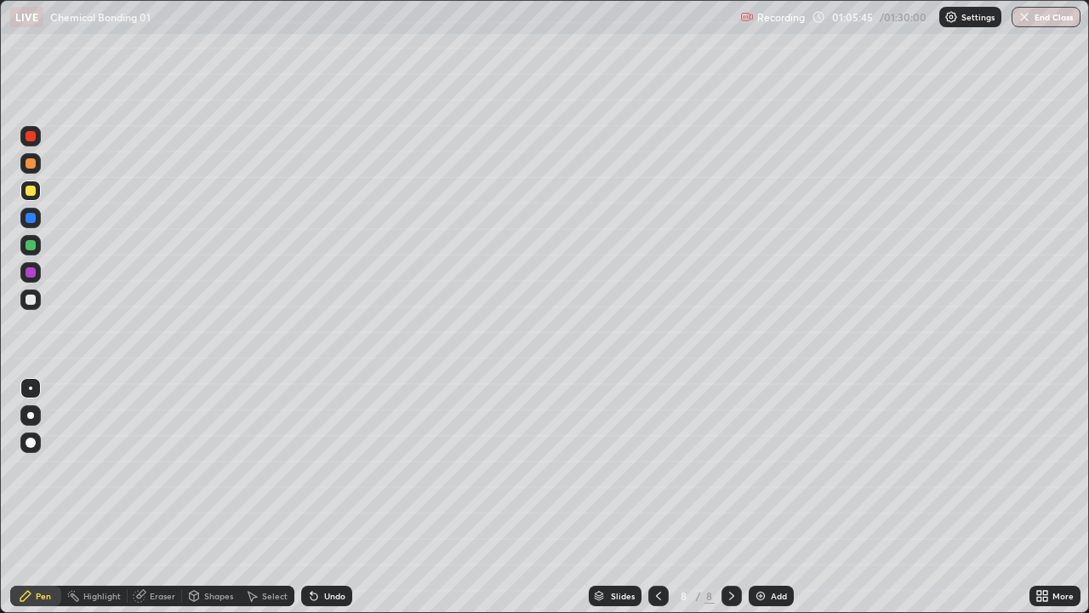
click at [314, 497] on icon at bounding box center [314, 596] width 7 height 7
click at [313, 497] on icon at bounding box center [314, 596] width 7 height 7
click at [314, 497] on icon at bounding box center [314, 596] width 7 height 7
click at [312, 497] on icon at bounding box center [314, 596] width 7 height 7
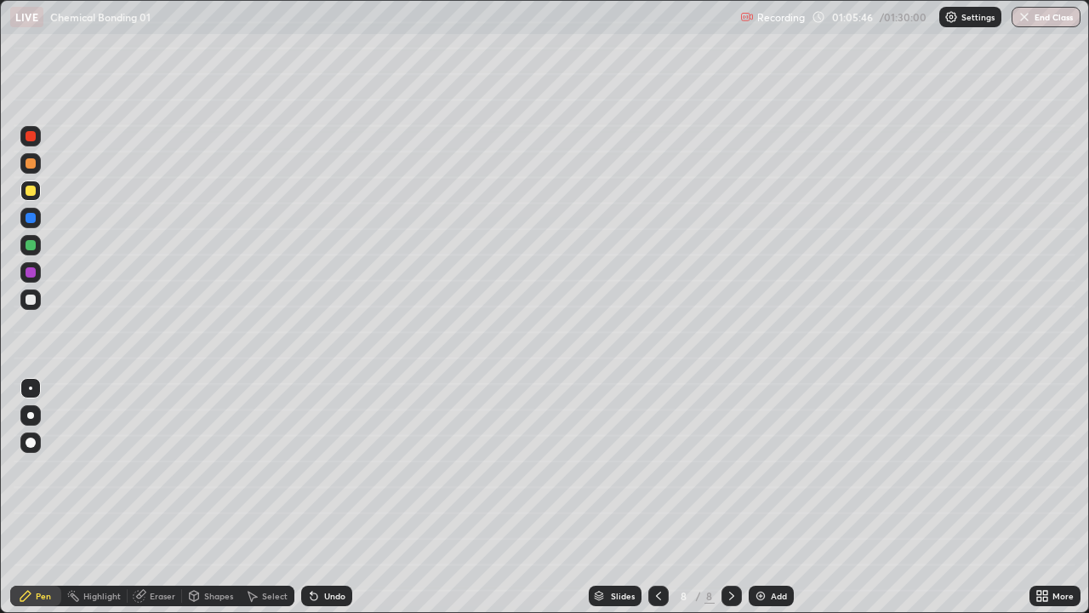
click at [313, 497] on icon at bounding box center [314, 596] width 7 height 7
click at [312, 497] on icon at bounding box center [314, 596] width 7 height 7
click at [313, 497] on icon at bounding box center [314, 596] width 14 height 14
click at [312, 497] on icon at bounding box center [314, 596] width 7 height 7
click at [311, 497] on icon at bounding box center [314, 596] width 7 height 7
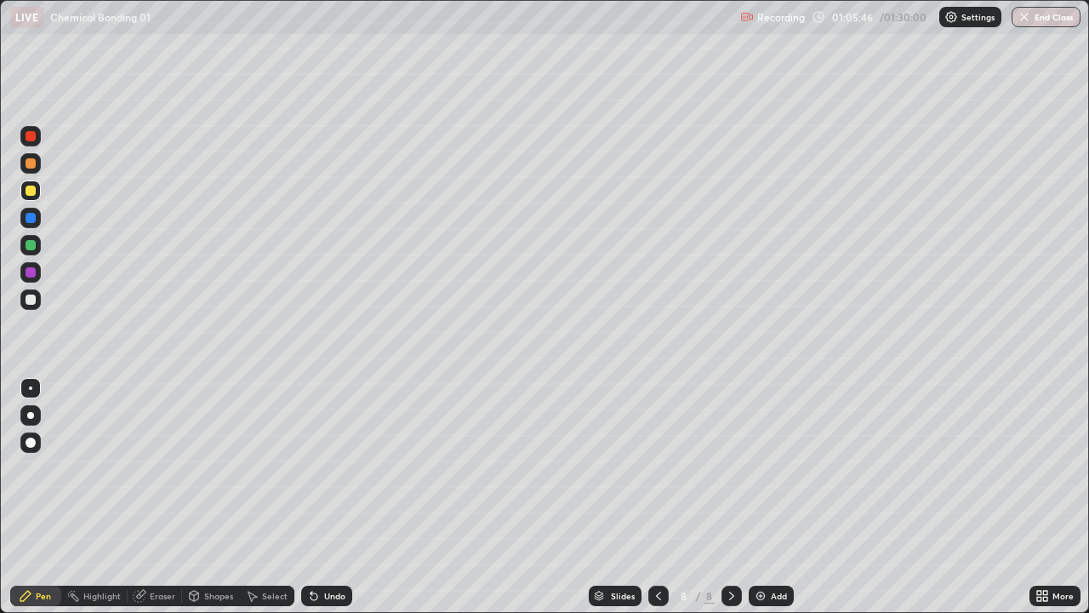
click at [312, 497] on icon at bounding box center [314, 596] width 7 height 7
click at [313, 497] on icon at bounding box center [314, 596] width 7 height 7
click at [312, 497] on icon at bounding box center [314, 596] width 7 height 7
click at [313, 497] on icon at bounding box center [314, 596] width 7 height 7
click at [311, 497] on icon at bounding box center [314, 596] width 7 height 7
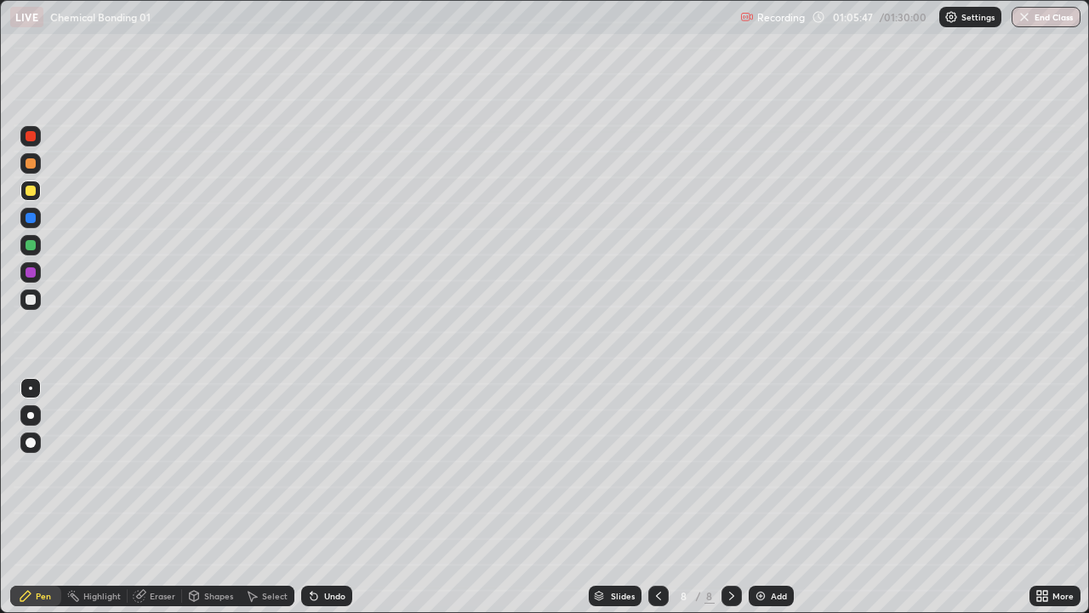
click at [311, 497] on icon at bounding box center [312, 592] width 2 height 2
click at [311, 497] on icon at bounding box center [314, 596] width 7 height 7
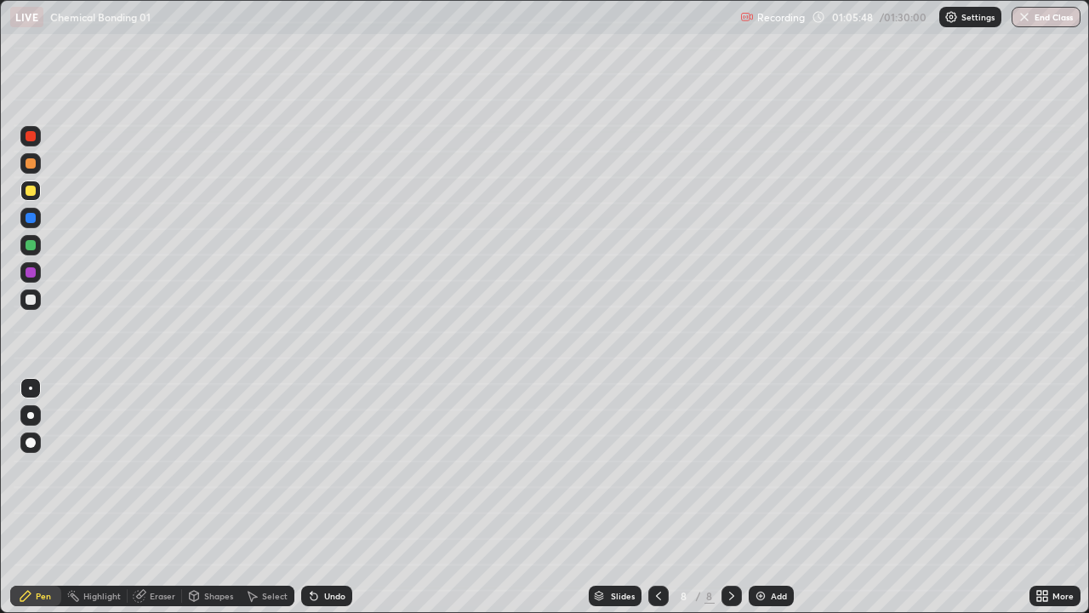
click at [311, 497] on icon at bounding box center [312, 592] width 2 height 2
click at [311, 497] on icon at bounding box center [314, 596] width 7 height 7
click at [314, 497] on icon at bounding box center [314, 596] width 7 height 7
click at [315, 497] on icon at bounding box center [314, 596] width 14 height 14
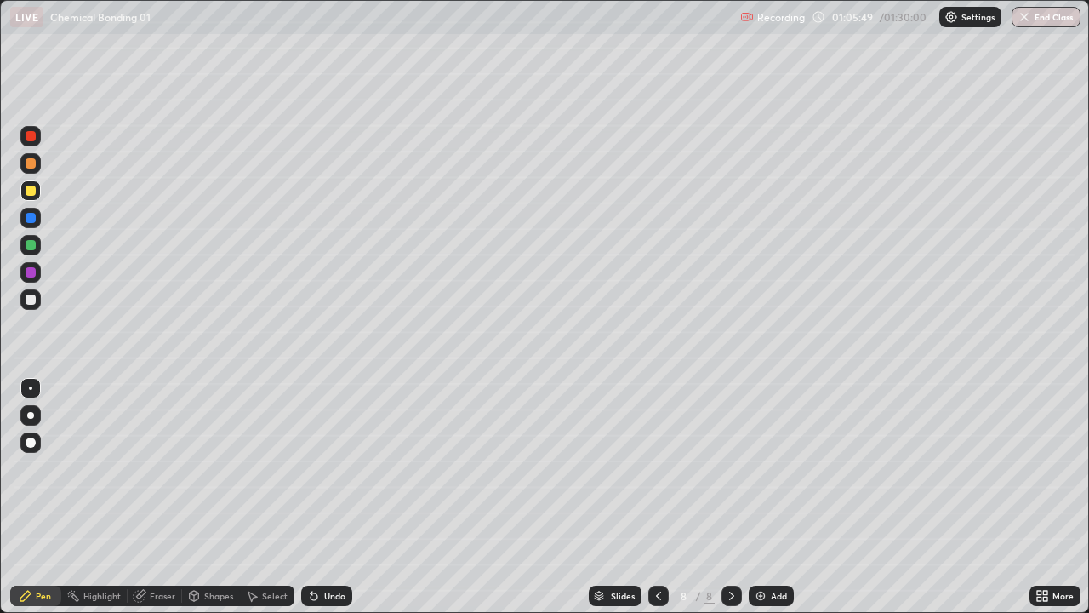
click at [311, 497] on icon at bounding box center [314, 596] width 7 height 7
click at [314, 497] on icon at bounding box center [314, 596] width 14 height 14
click at [315, 497] on icon at bounding box center [314, 596] width 14 height 14
click at [311, 497] on icon at bounding box center [314, 596] width 7 height 7
click at [311, 497] on icon at bounding box center [312, 592] width 2 height 2
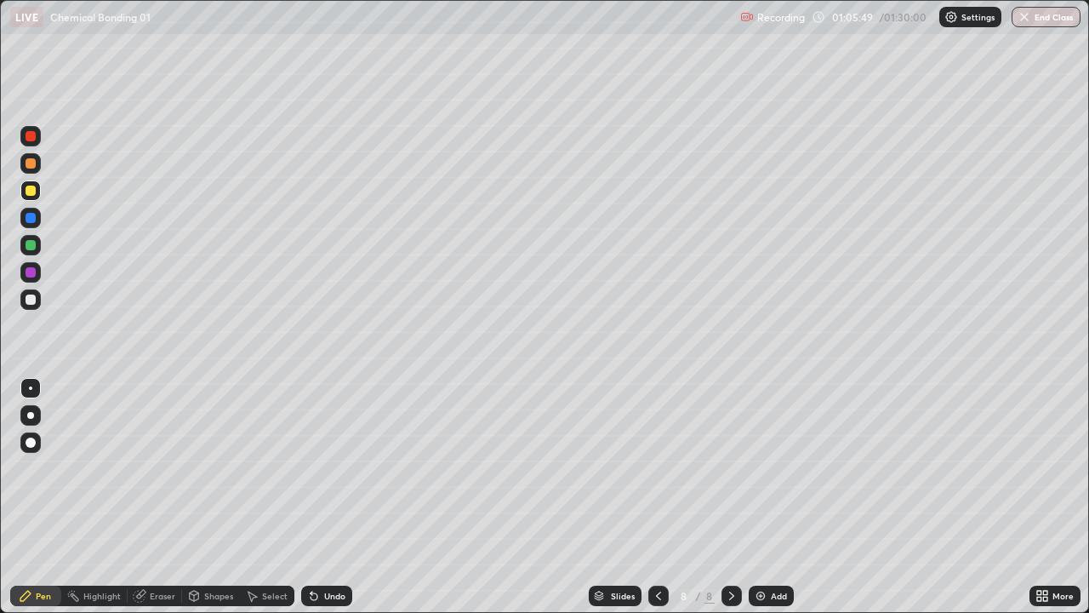
click at [311, 497] on icon at bounding box center [312, 592] width 2 height 2
click at [313, 497] on icon at bounding box center [314, 596] width 14 height 14
click at [311, 497] on icon at bounding box center [312, 592] width 2 height 2
click at [311, 497] on icon at bounding box center [314, 596] width 7 height 7
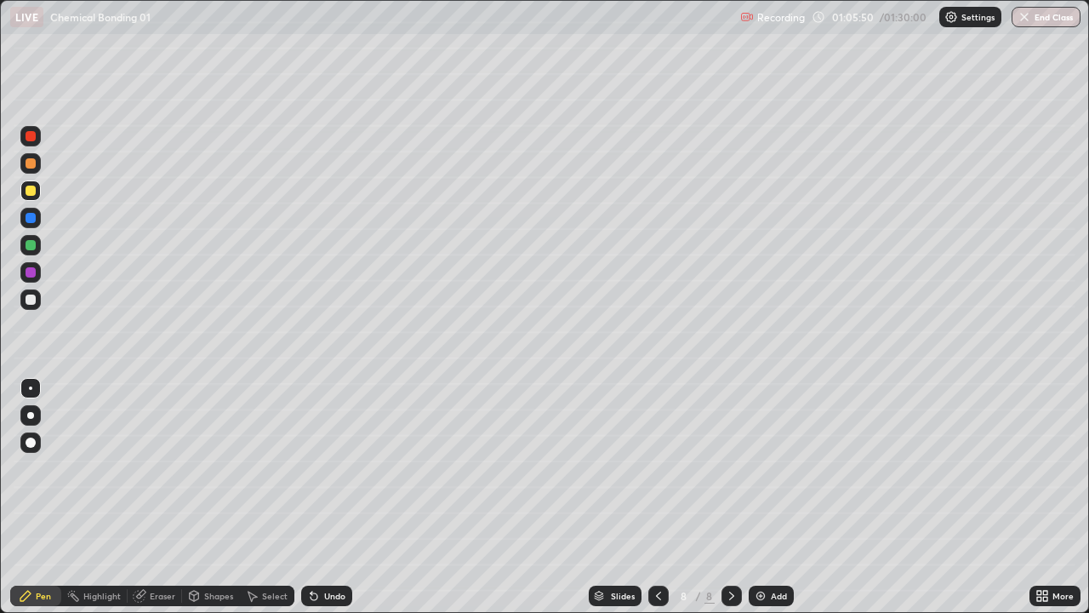
click at [311, 497] on icon at bounding box center [314, 596] width 7 height 7
click at [311, 497] on icon at bounding box center [312, 592] width 2 height 2
click at [311, 497] on icon at bounding box center [314, 596] width 7 height 7
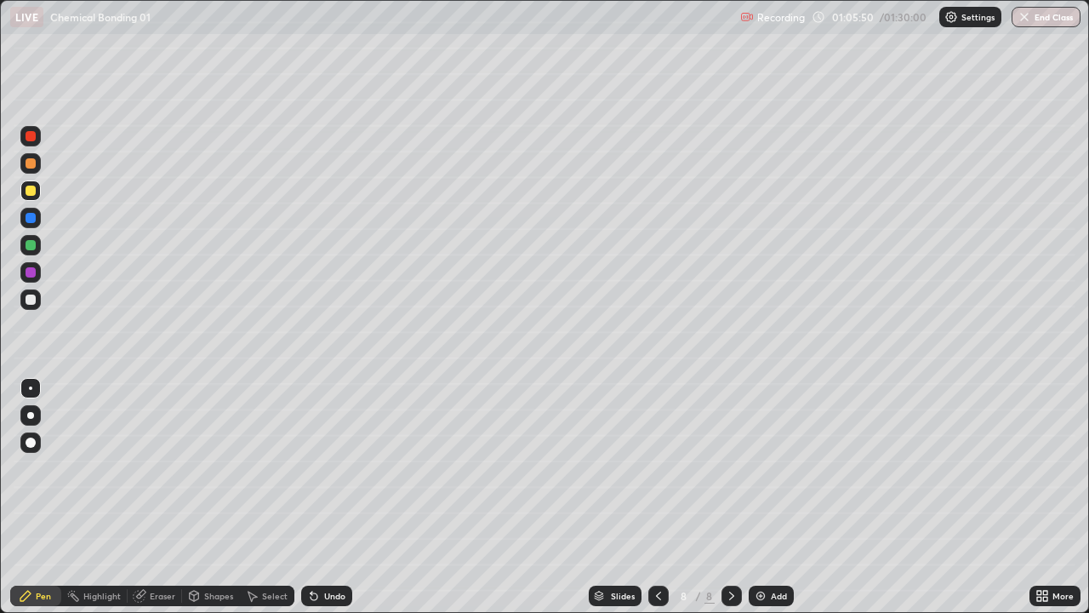
click at [311, 497] on icon at bounding box center [314, 596] width 7 height 7
click at [312, 497] on icon at bounding box center [314, 596] width 7 height 7
click at [311, 497] on icon at bounding box center [314, 596] width 7 height 7
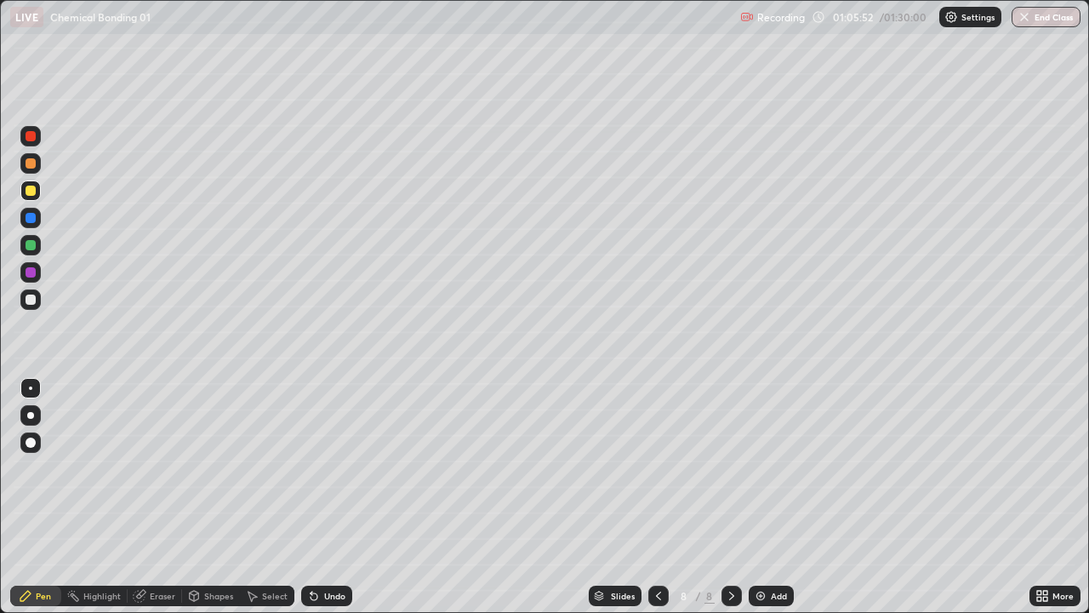
click at [311, 497] on icon at bounding box center [314, 596] width 7 height 7
click at [32, 274] on div at bounding box center [31, 272] width 10 height 10
click at [756, 497] on img at bounding box center [761, 596] width 14 height 14
click at [35, 191] on div at bounding box center [31, 191] width 10 height 10
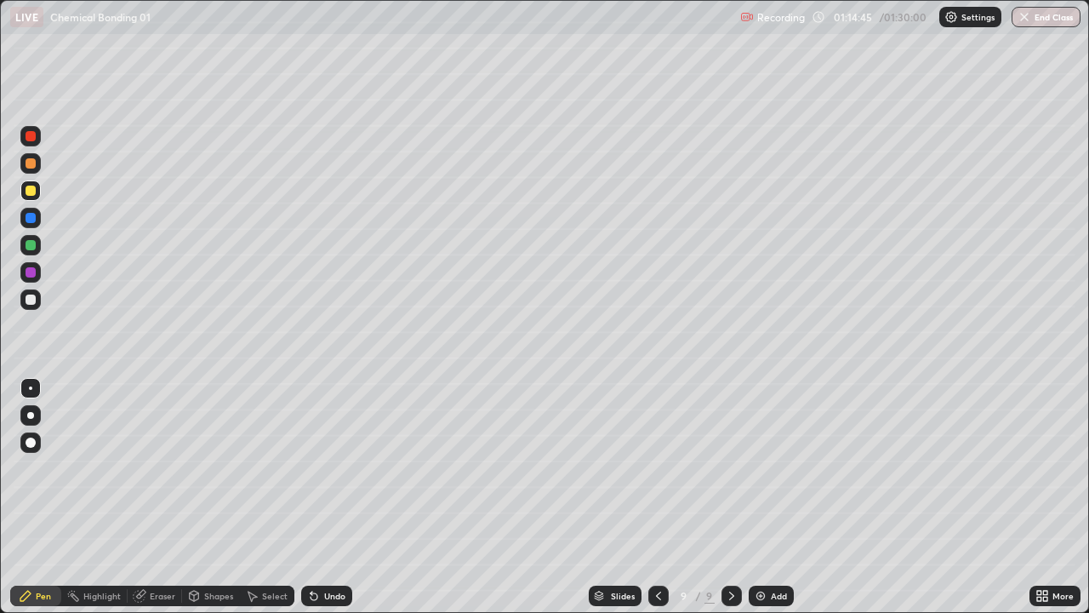
click at [33, 133] on div at bounding box center [31, 136] width 10 height 10
click at [756, 497] on img at bounding box center [761, 596] width 14 height 14
click at [33, 220] on div at bounding box center [31, 218] width 10 height 10
click at [756, 497] on img at bounding box center [761, 596] width 14 height 14
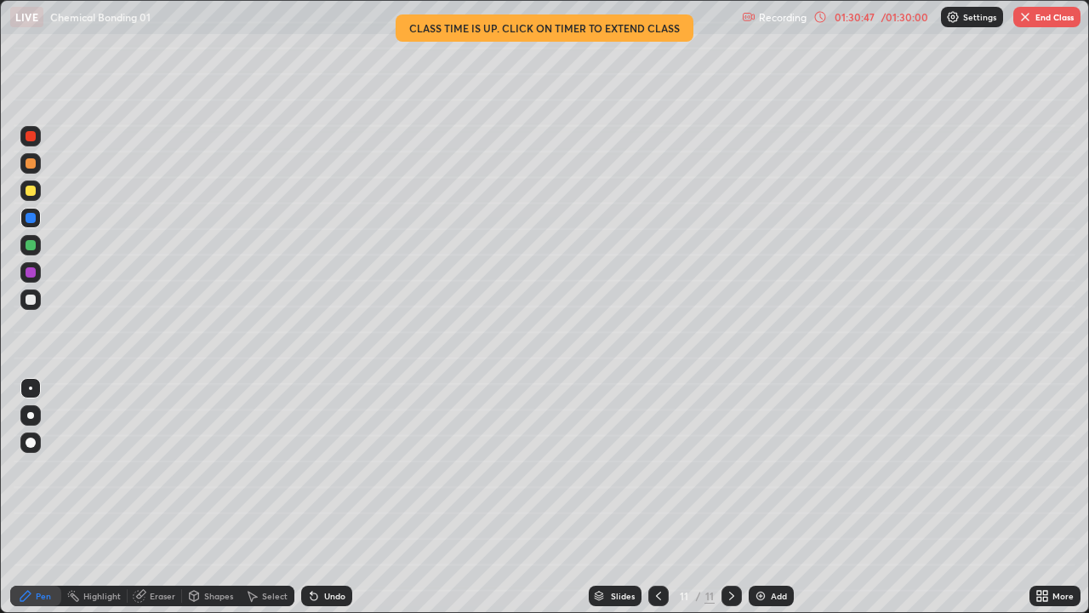
click at [1042, 9] on button "End Class" at bounding box center [1046, 17] width 67 height 20
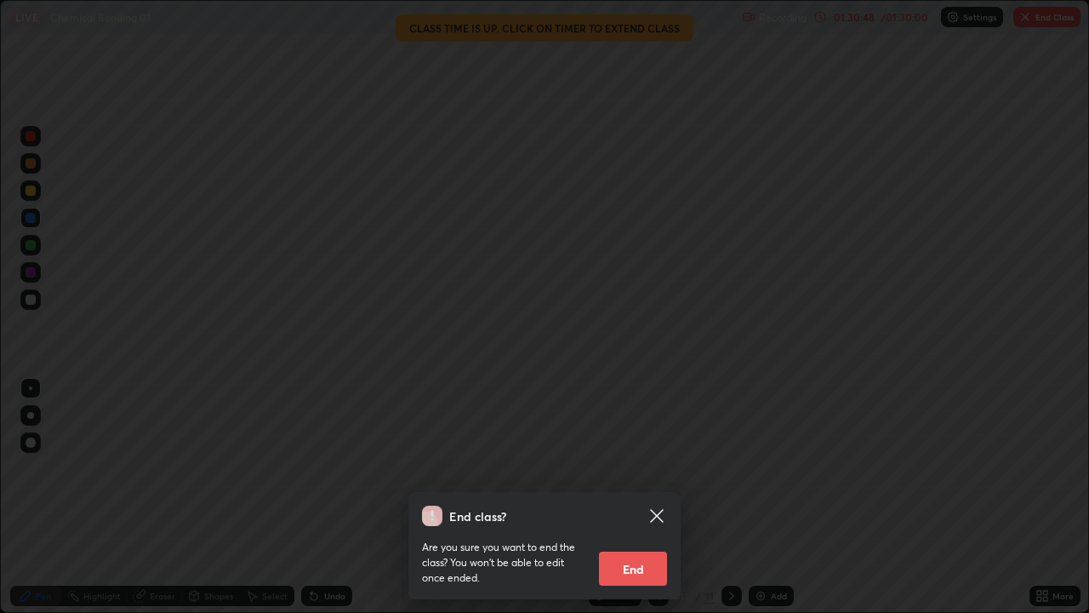
click at [650, 497] on button "End" at bounding box center [633, 568] width 68 height 34
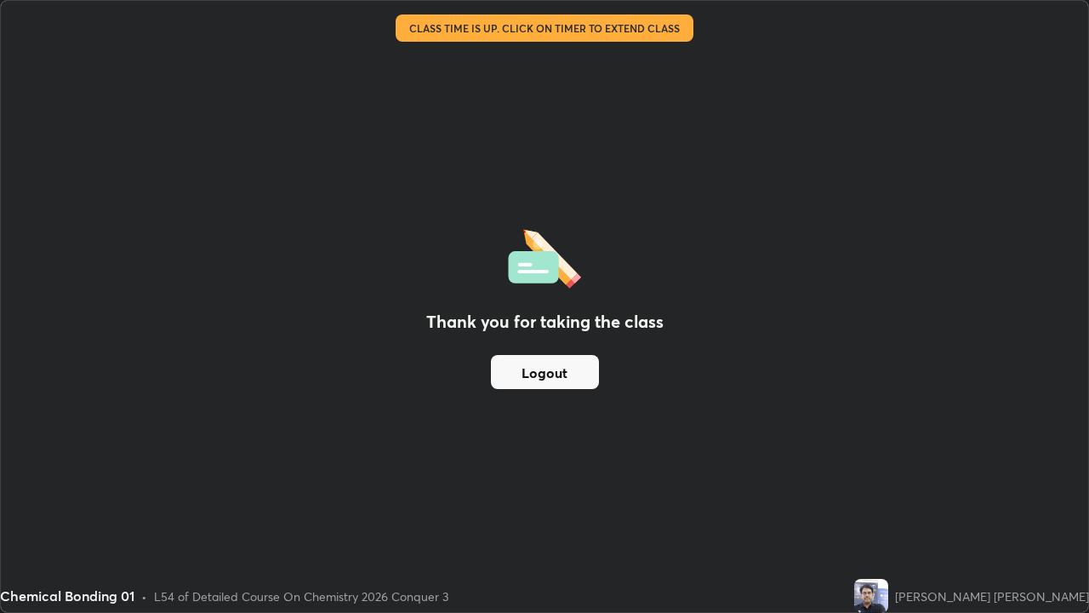
click at [580, 383] on button "Logout" at bounding box center [545, 372] width 108 height 34
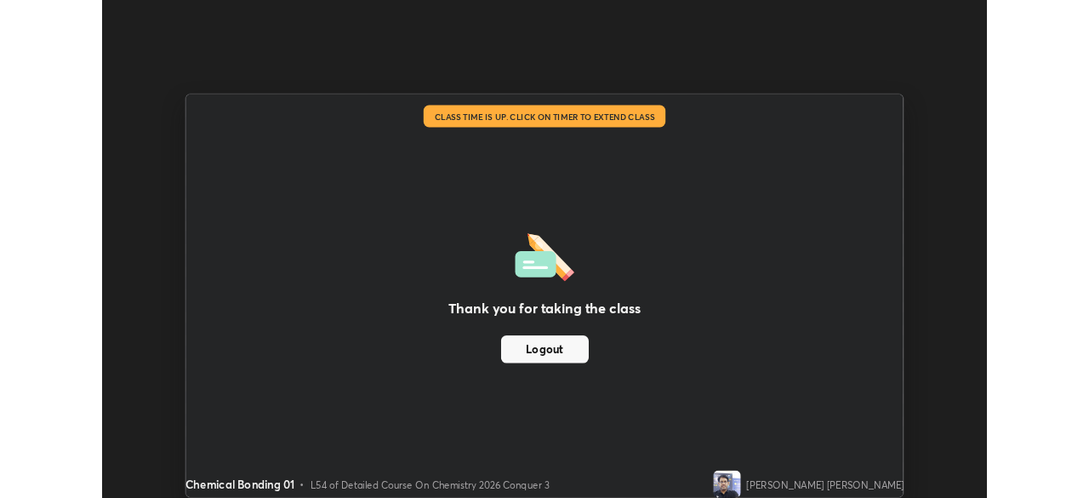
scroll to position [84596, 84005]
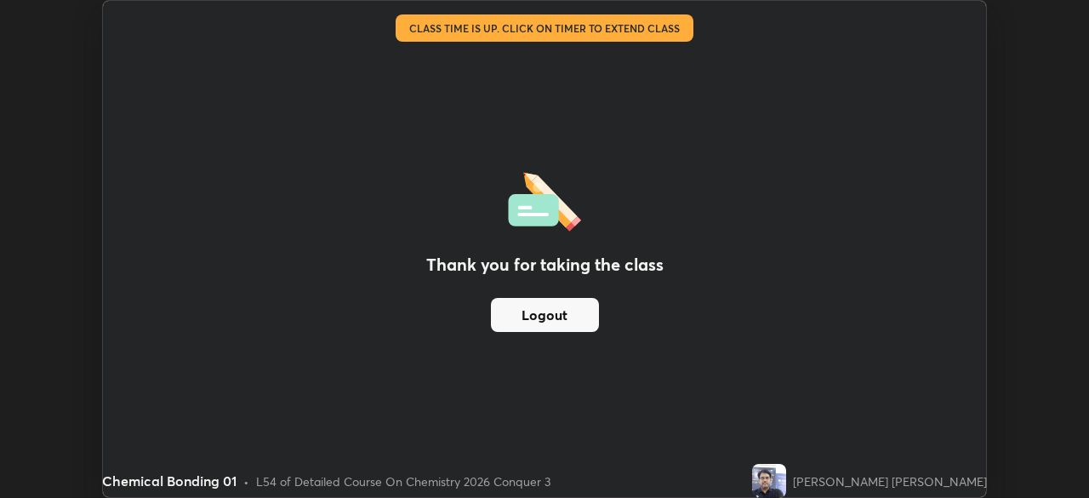
click at [567, 309] on button "Logout" at bounding box center [545, 315] width 108 height 34
click at [581, 318] on button "Logout" at bounding box center [545, 315] width 108 height 34
click at [579, 323] on button "Logout" at bounding box center [545, 315] width 108 height 34
click at [577, 322] on button "Logout" at bounding box center [545, 315] width 108 height 34
click at [578, 322] on button "Logout" at bounding box center [545, 315] width 108 height 34
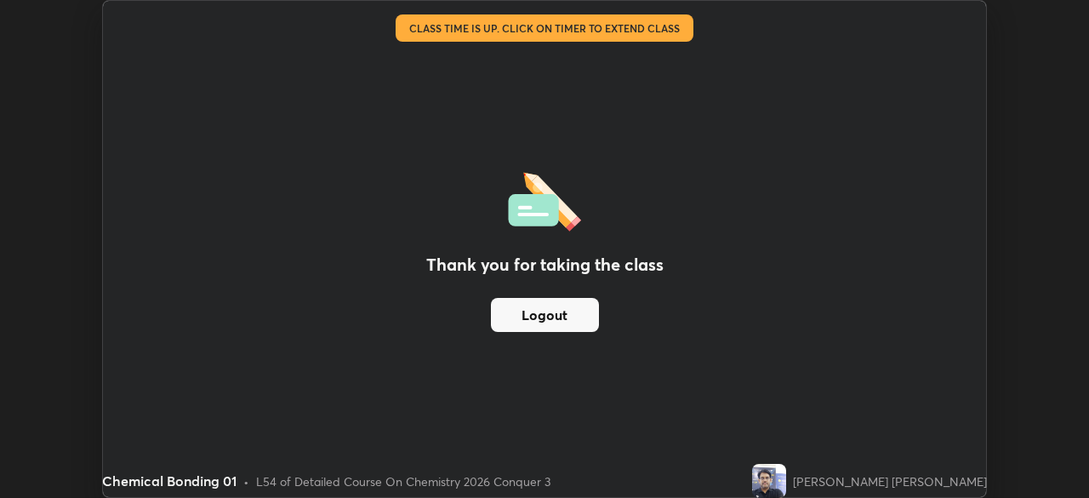
click at [579, 319] on button "Logout" at bounding box center [545, 315] width 108 height 34
click at [575, 321] on button "Logout" at bounding box center [545, 315] width 108 height 34
click at [574, 319] on button "Logout" at bounding box center [545, 315] width 108 height 34
click at [562, 327] on button "Logout" at bounding box center [545, 315] width 108 height 34
click at [740, 16] on img at bounding box center [745, 17] width 14 height 14
